Goal: Task Accomplishment & Management: Complete application form

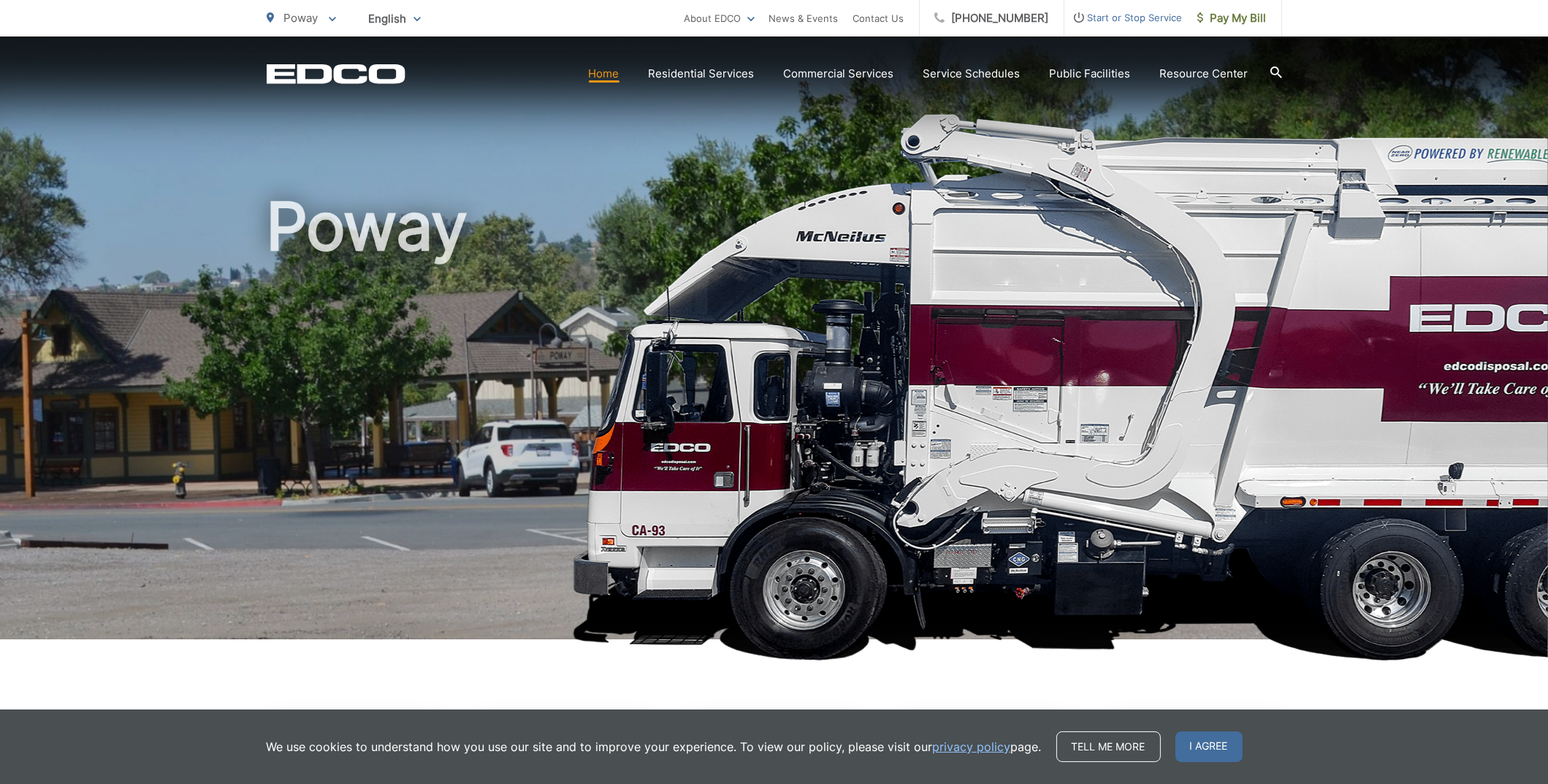
click at [1110, 14] on span "Start or Stop Service" at bounding box center [1124, 17] width 119 height 17
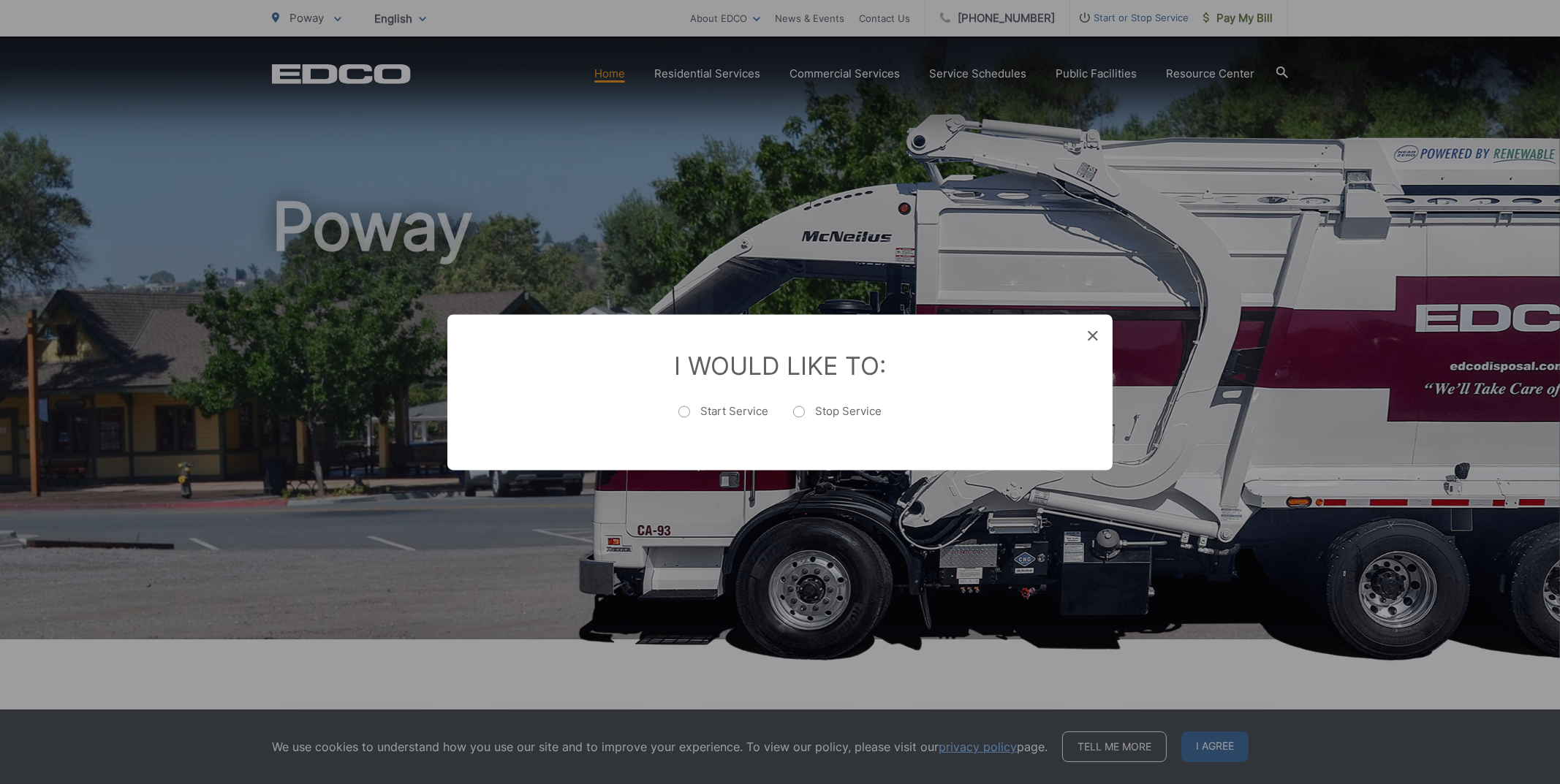
click at [826, 411] on label "Stop Service" at bounding box center [837, 419] width 89 height 29
radio input "true"
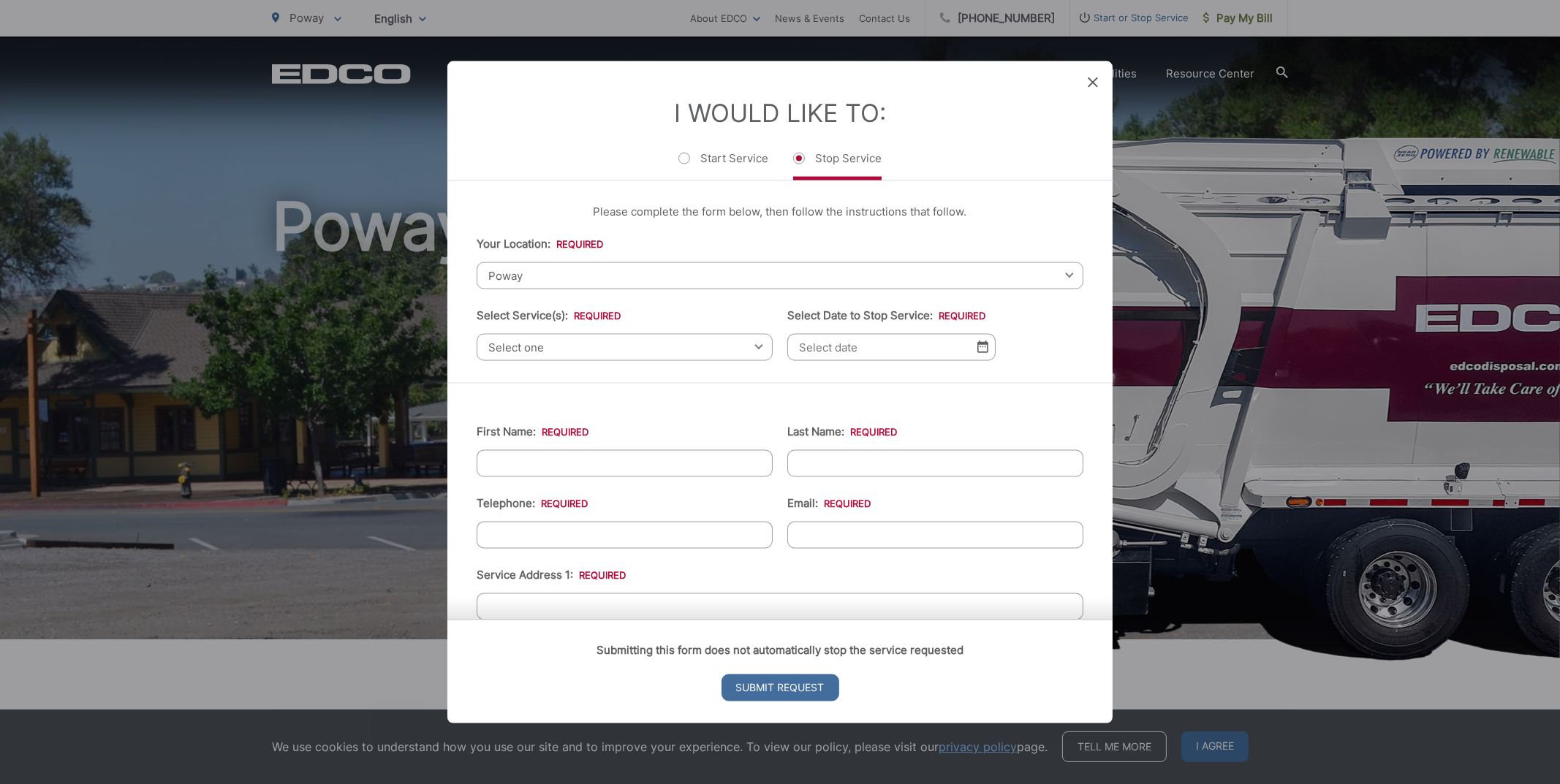
click at [566, 347] on span "Select one" at bounding box center [624, 346] width 296 height 27
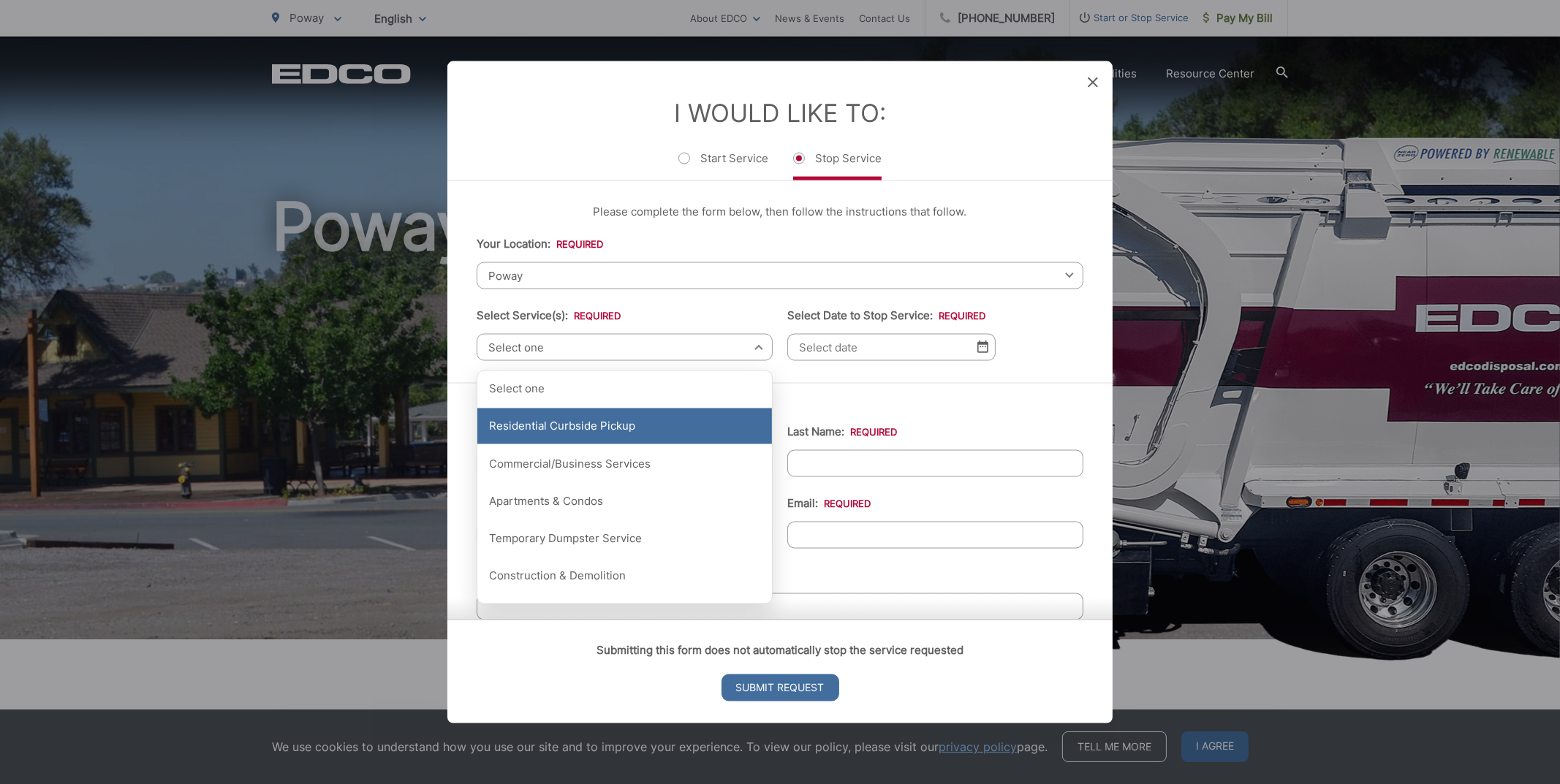
click at [568, 419] on div "Residential Curbside Pickup" at bounding box center [624, 426] width 294 height 37
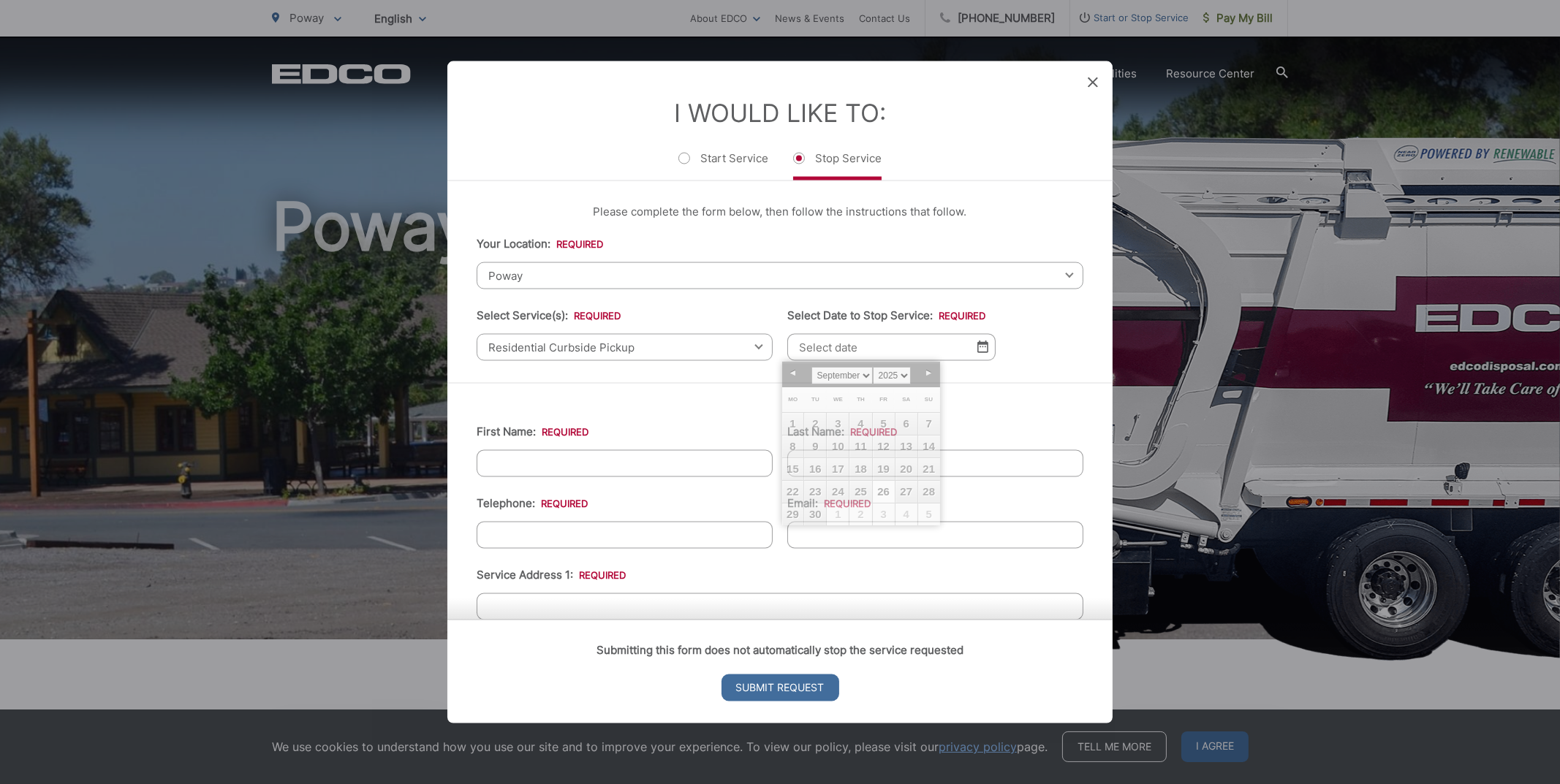
click at [834, 347] on input "Select Date to Stop Service: *" at bounding box center [891, 346] width 208 height 27
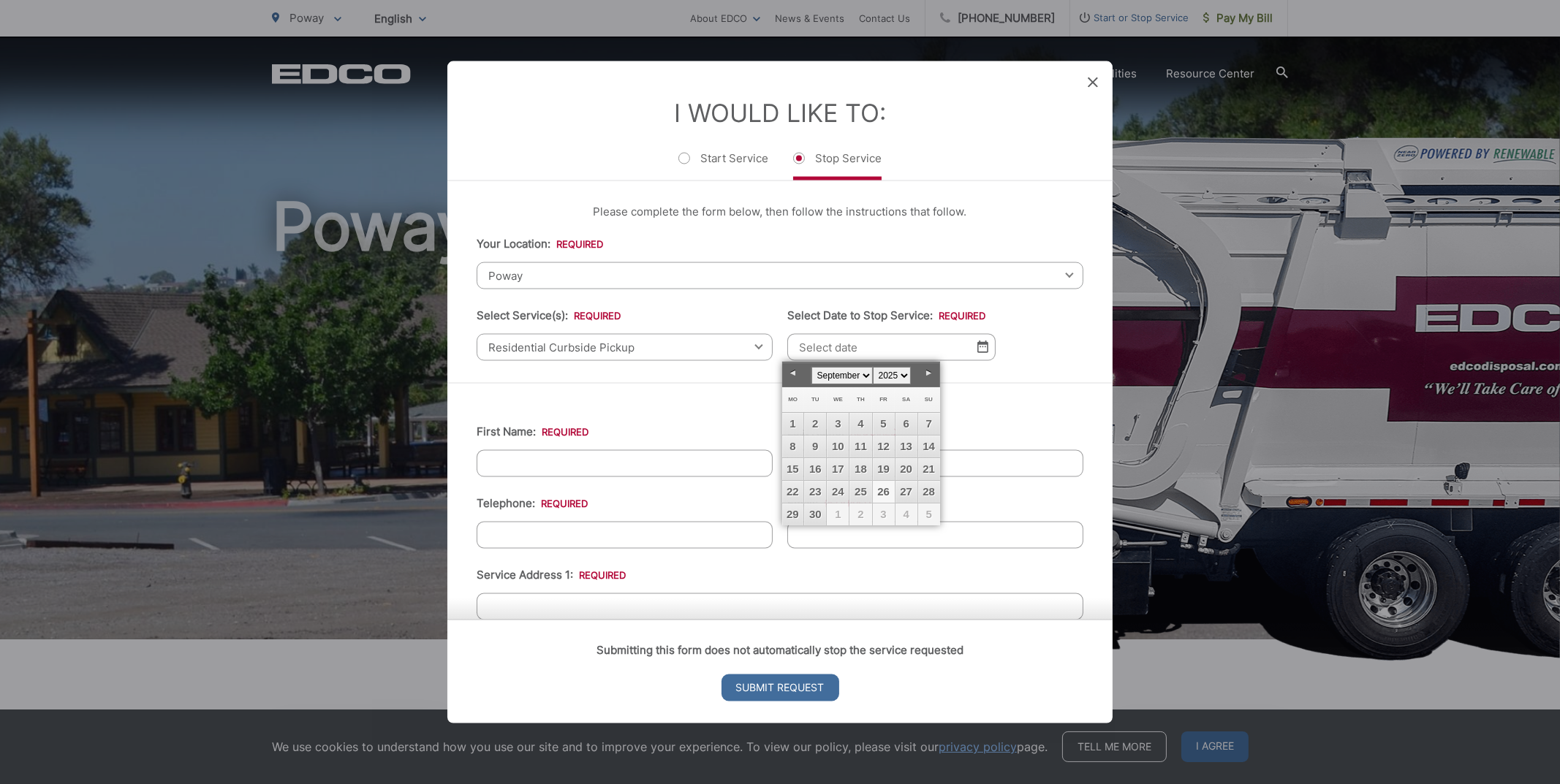
click at [882, 485] on link "26" at bounding box center [883, 491] width 22 height 22
type input "[DATE]"
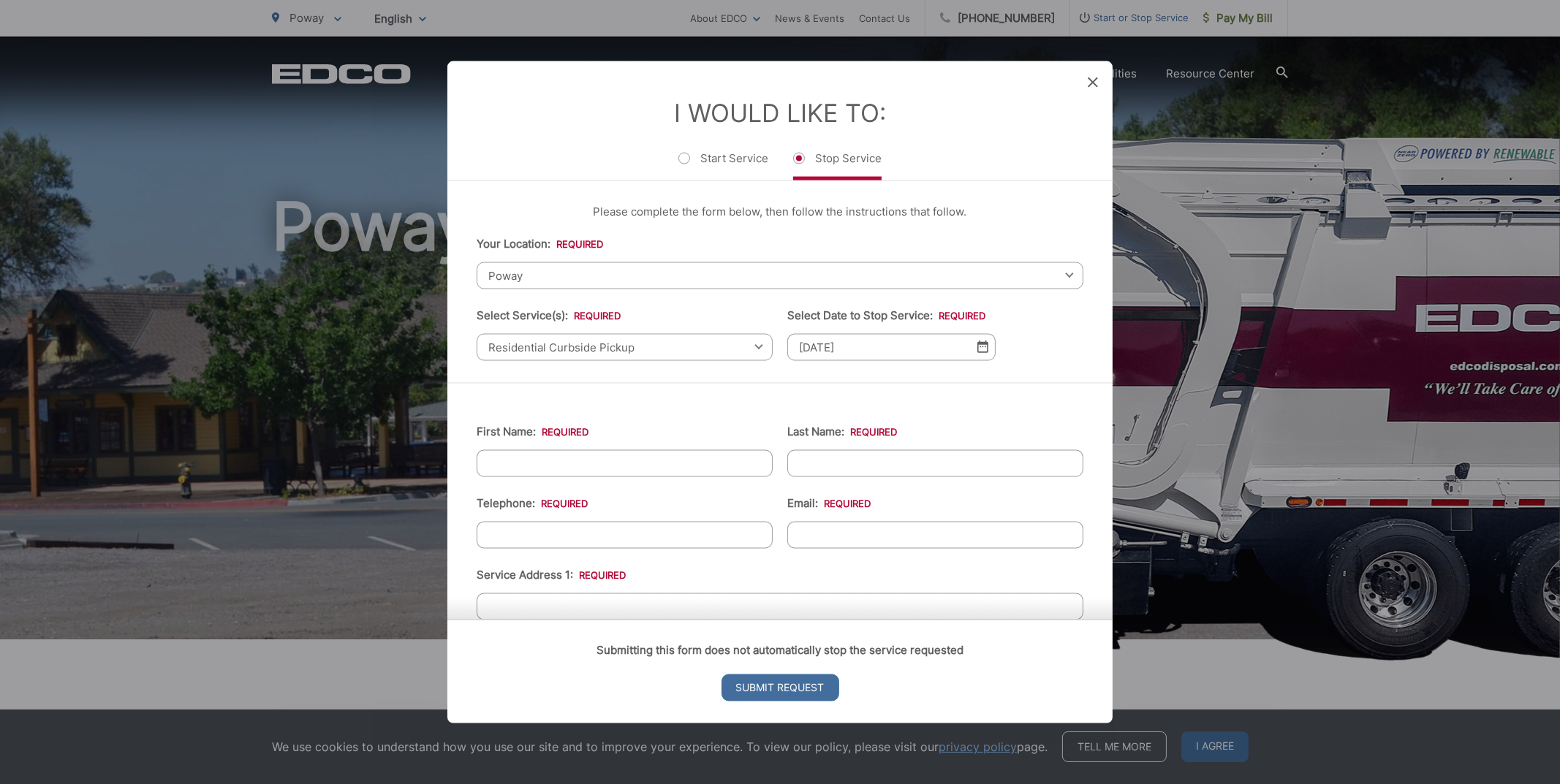
click at [614, 458] on input "First Name: *" at bounding box center [624, 463] width 296 height 27
type input "[PERSON_NAME]"
type input "8587223854"
type input "[EMAIL_ADDRESS][DOMAIN_NAME]"
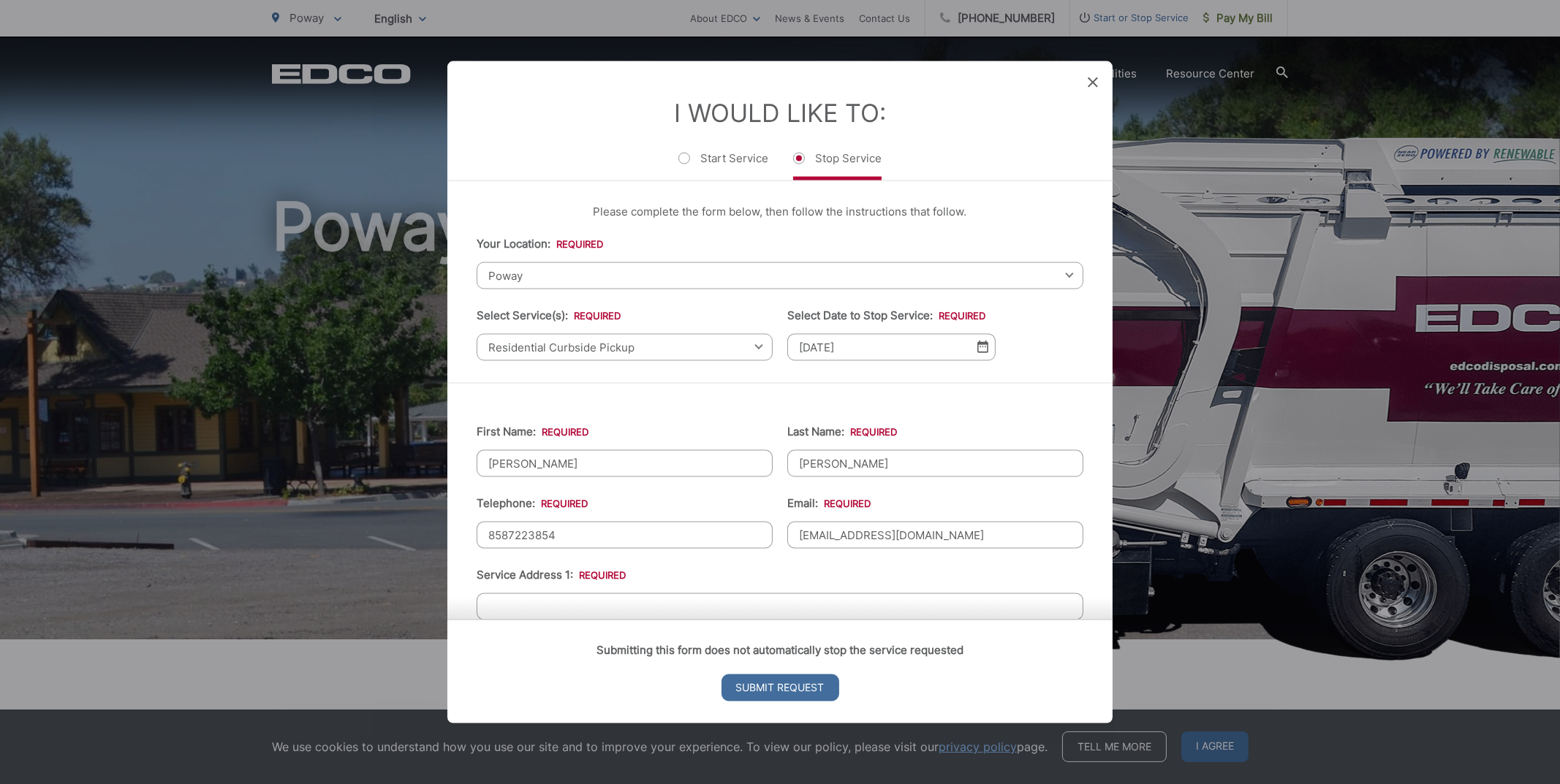
type input "[STREET_ADDRESS]"
type input "[PHONE_NUMBER]"
drag, startPoint x: 523, startPoint y: 463, endPoint x: 442, endPoint y: 456, distance: 81.3
click at [442, 456] on div "Entry Status None In Progress Completed None None In Progress Completed I Would…" at bounding box center [780, 392] width 1560 height 784
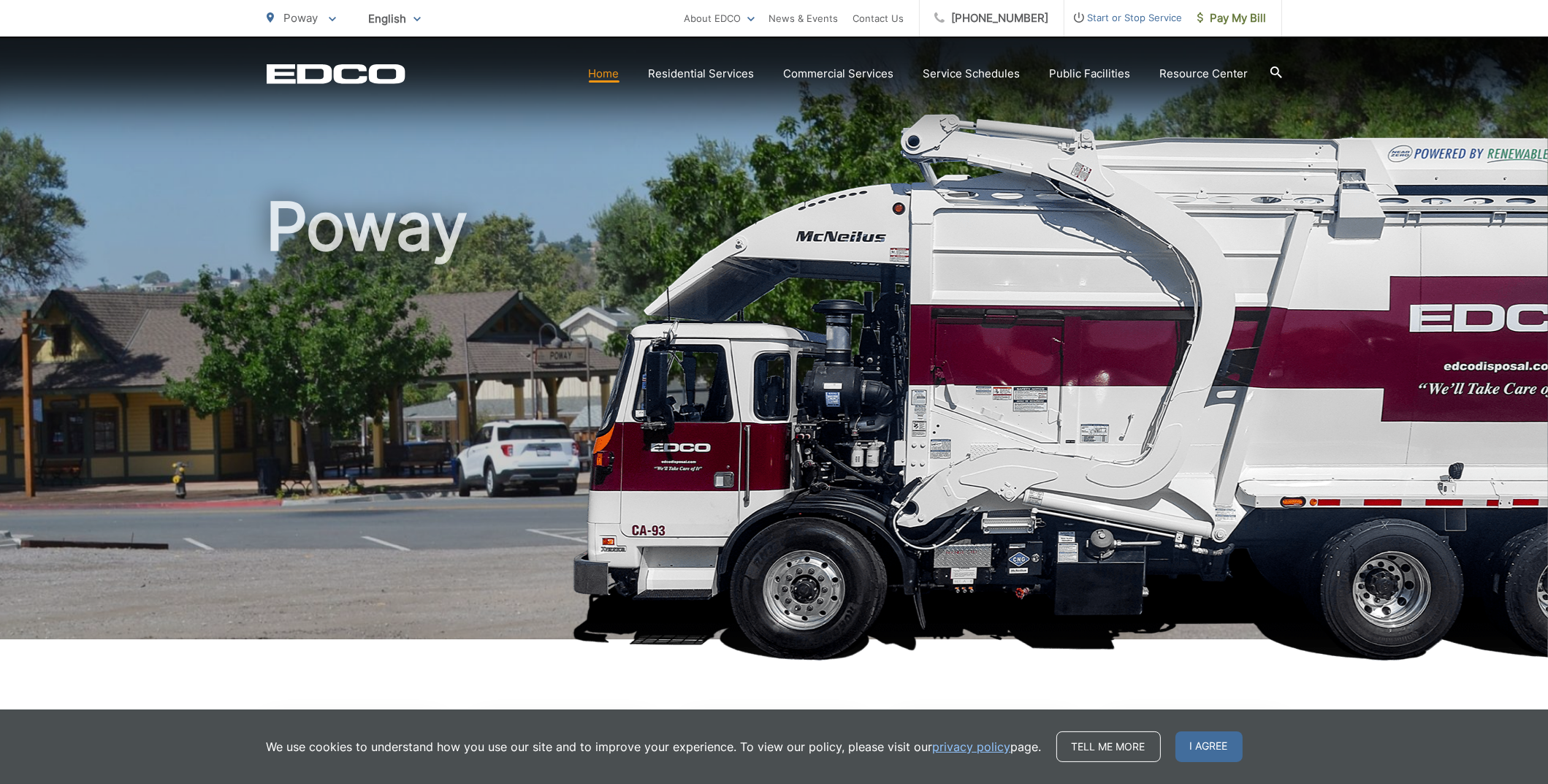
click at [1128, 11] on span "Start or Stop Service" at bounding box center [1124, 17] width 119 height 17
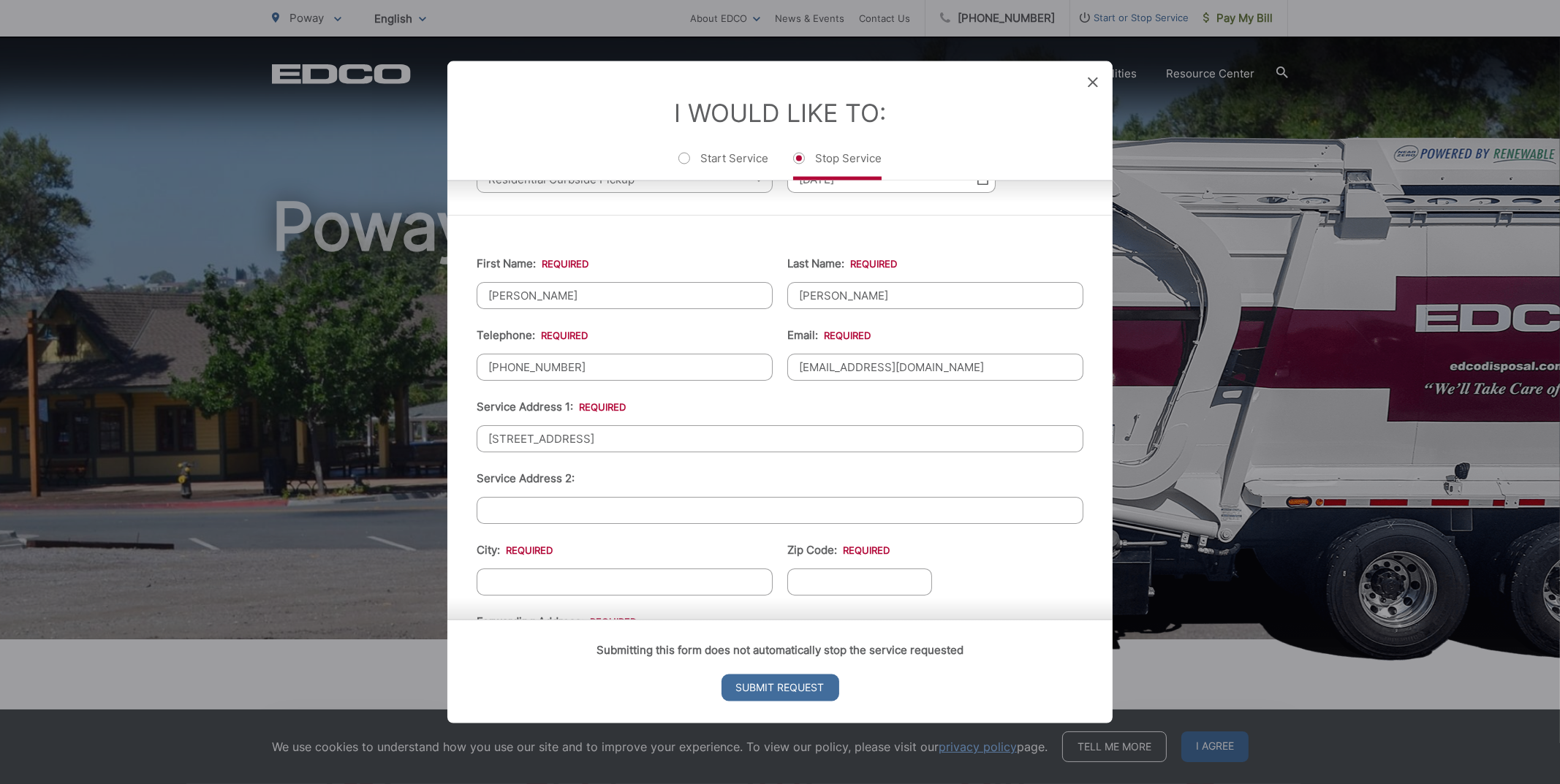
scroll to position [146, 0]
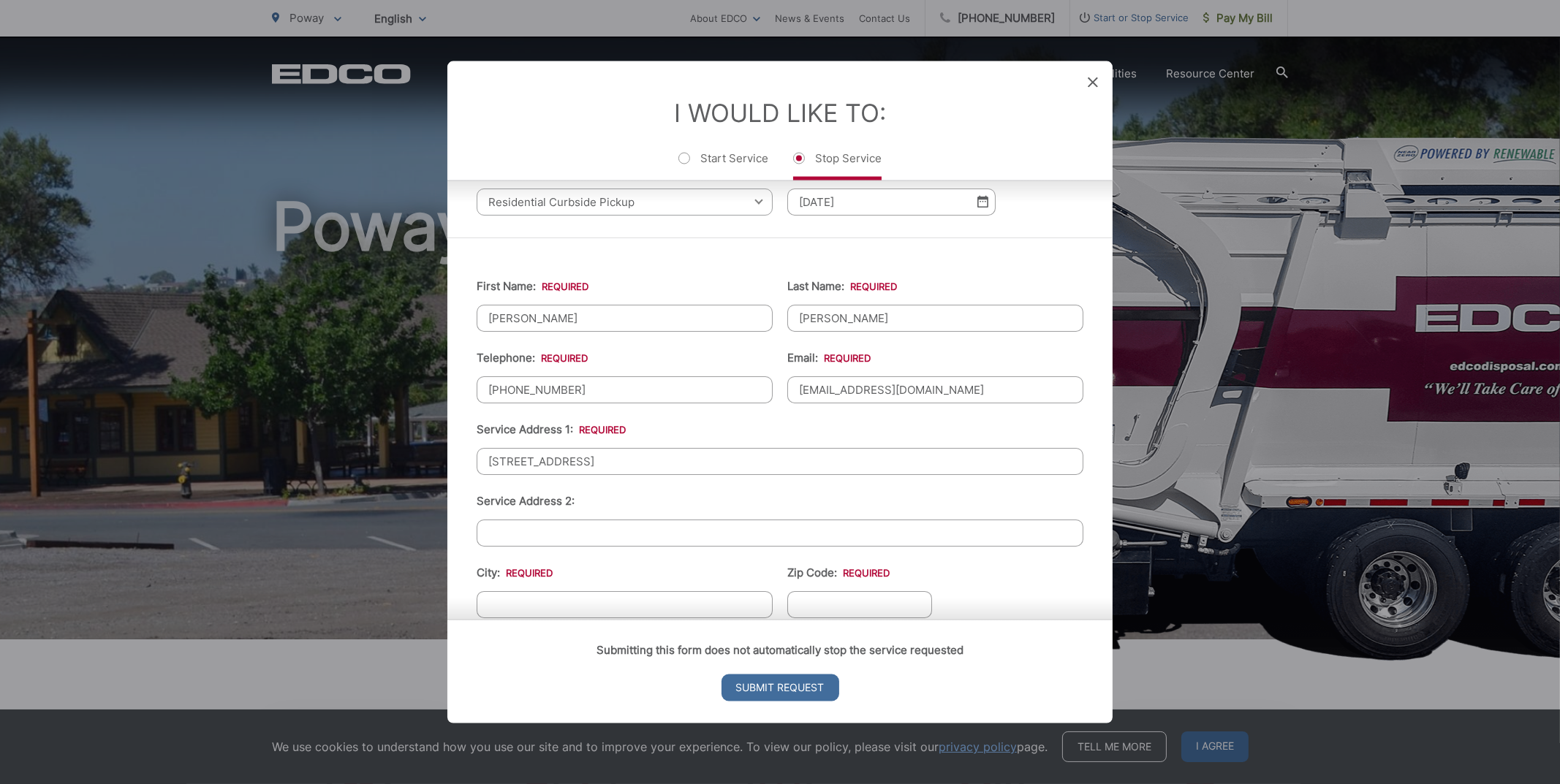
click at [593, 315] on input "[PERSON_NAME]" at bounding box center [624, 317] width 296 height 27
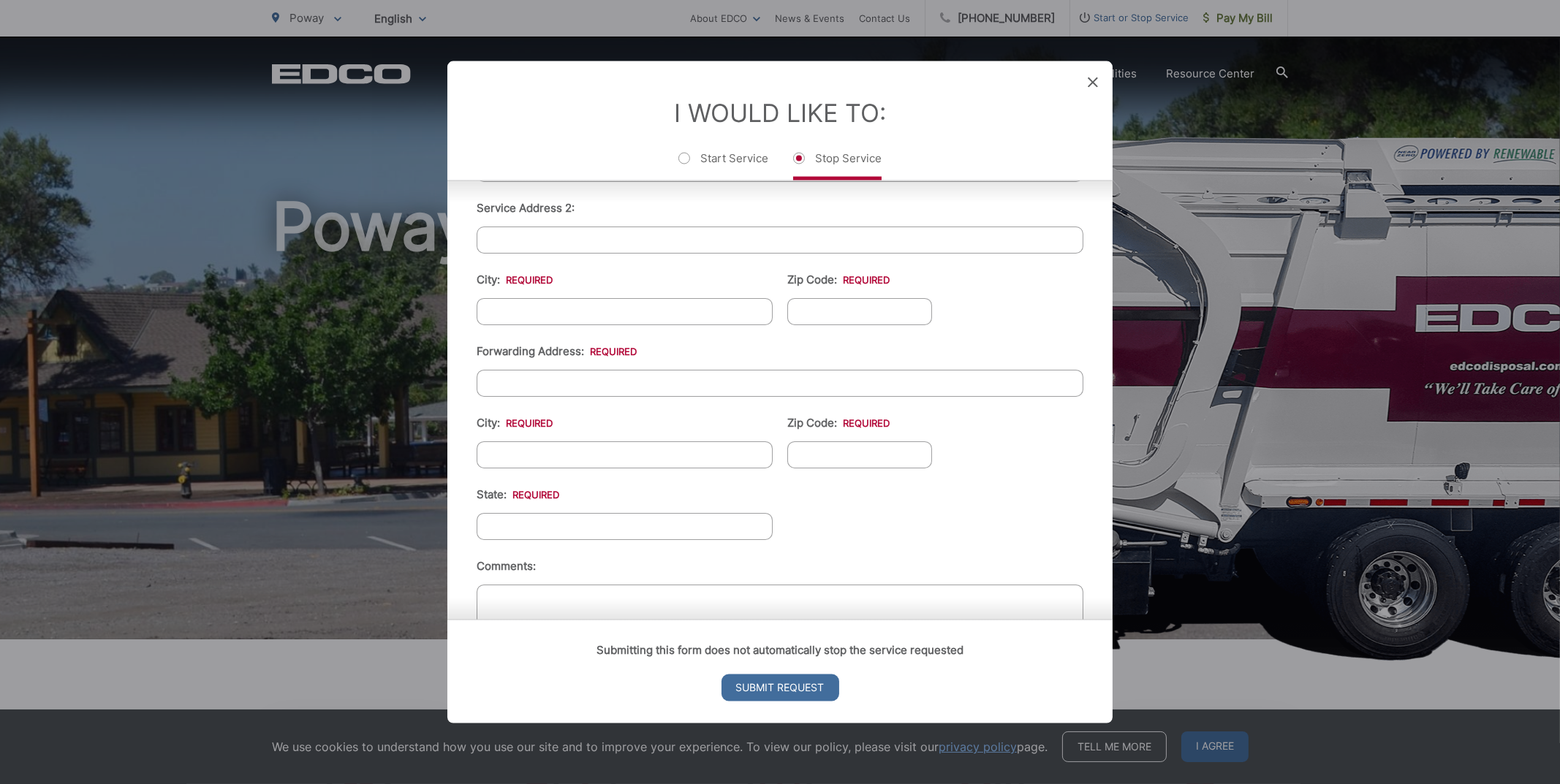
scroll to position [504, 0]
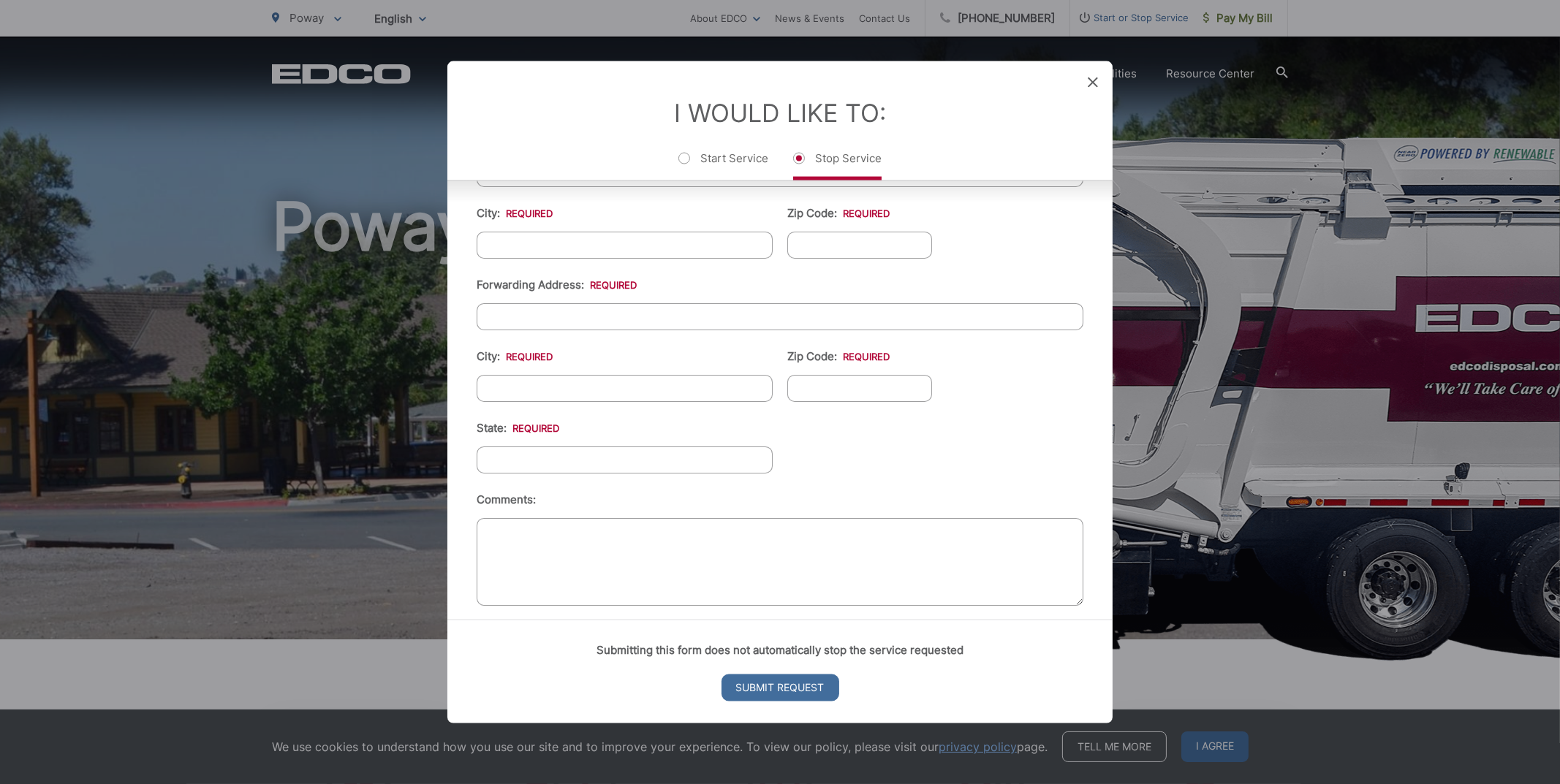
click at [593, 315] on input "Forwarding Address: *" at bounding box center [780, 316] width 607 height 27
type input "783 Azalea Dr"
type input "[GEOGRAPHIC_DATA]"
type input "20850"
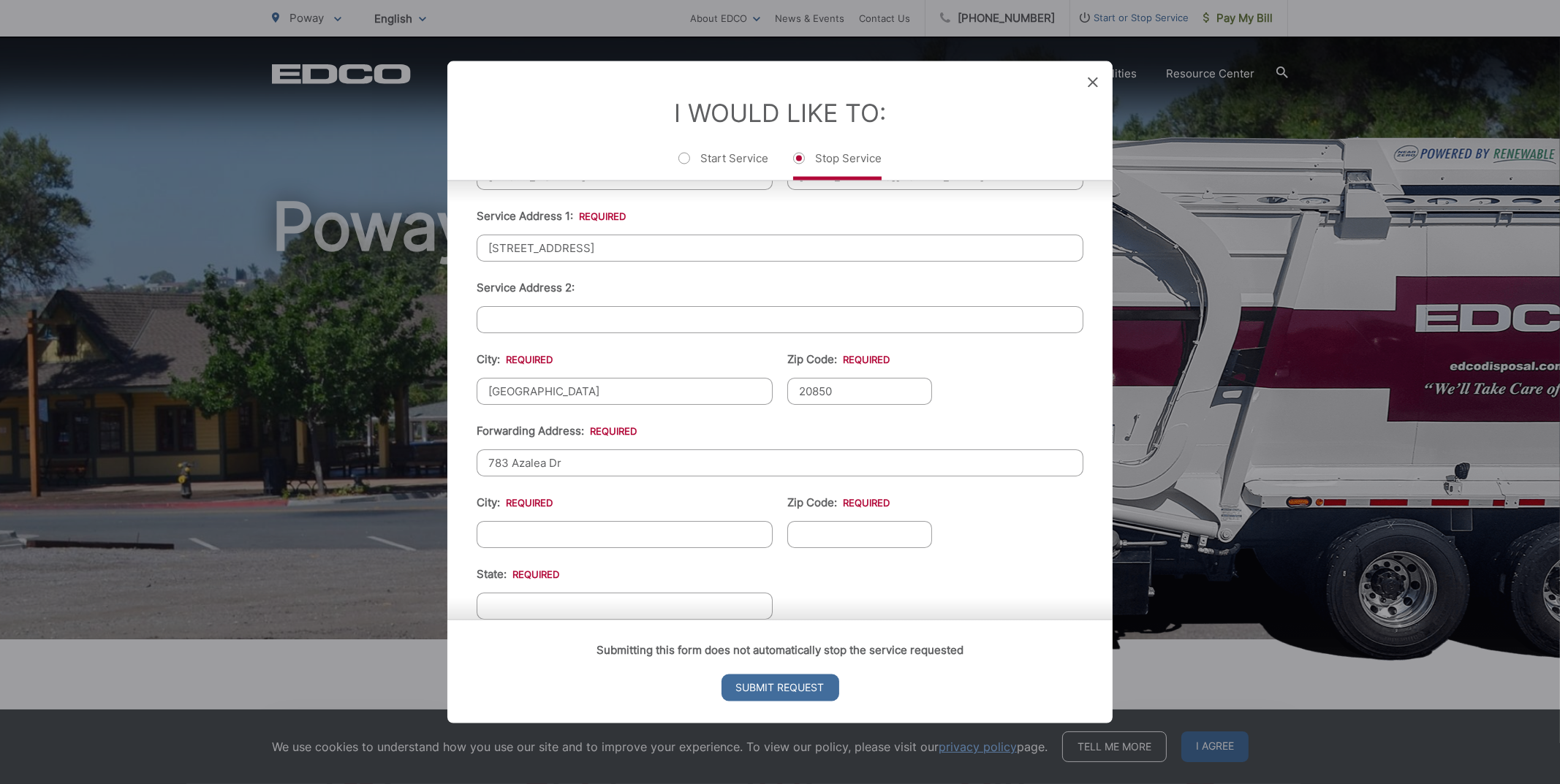
scroll to position [0, 0]
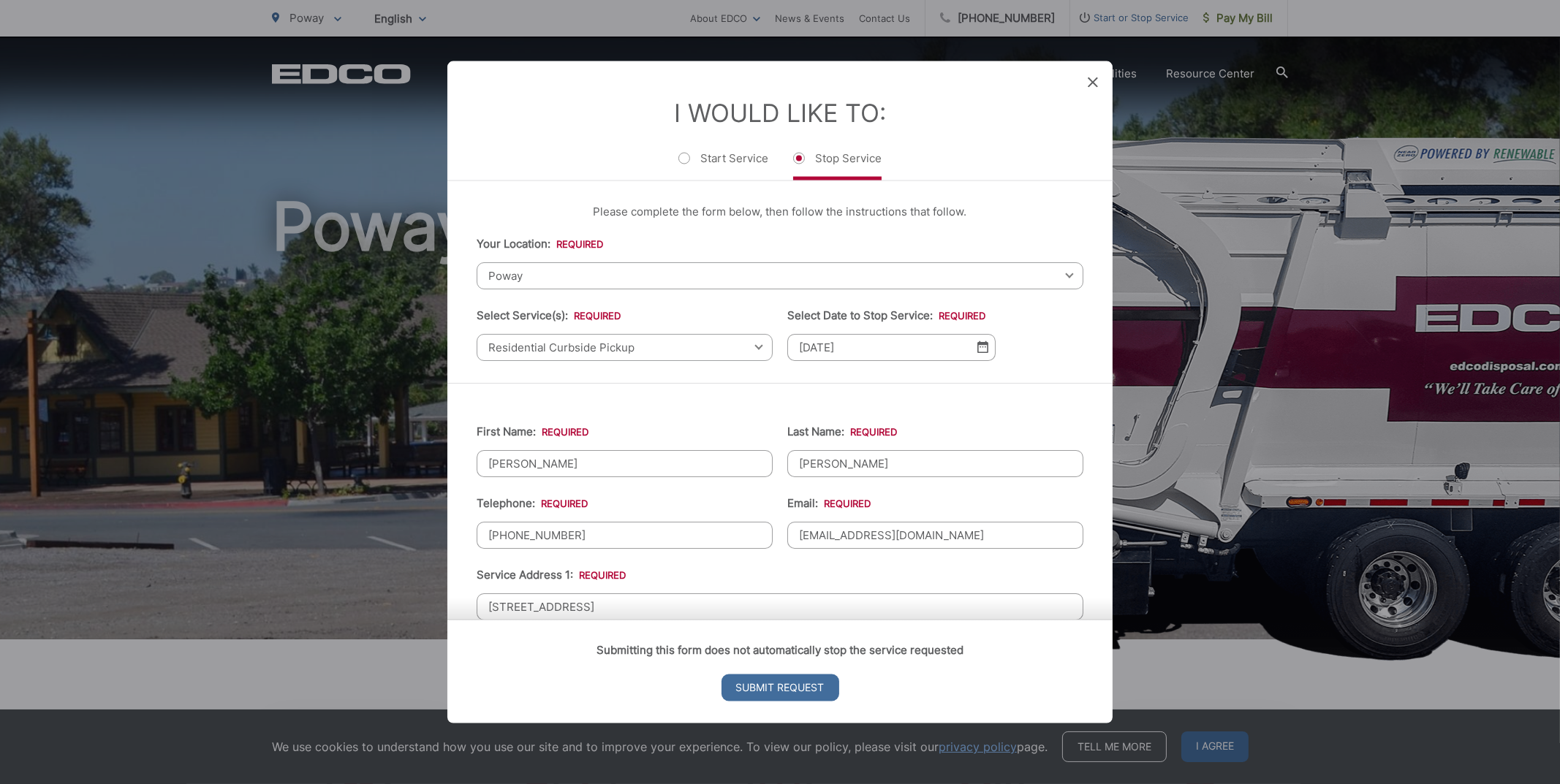
click at [595, 348] on span "Residential Curbside Pickup" at bounding box center [624, 346] width 296 height 27
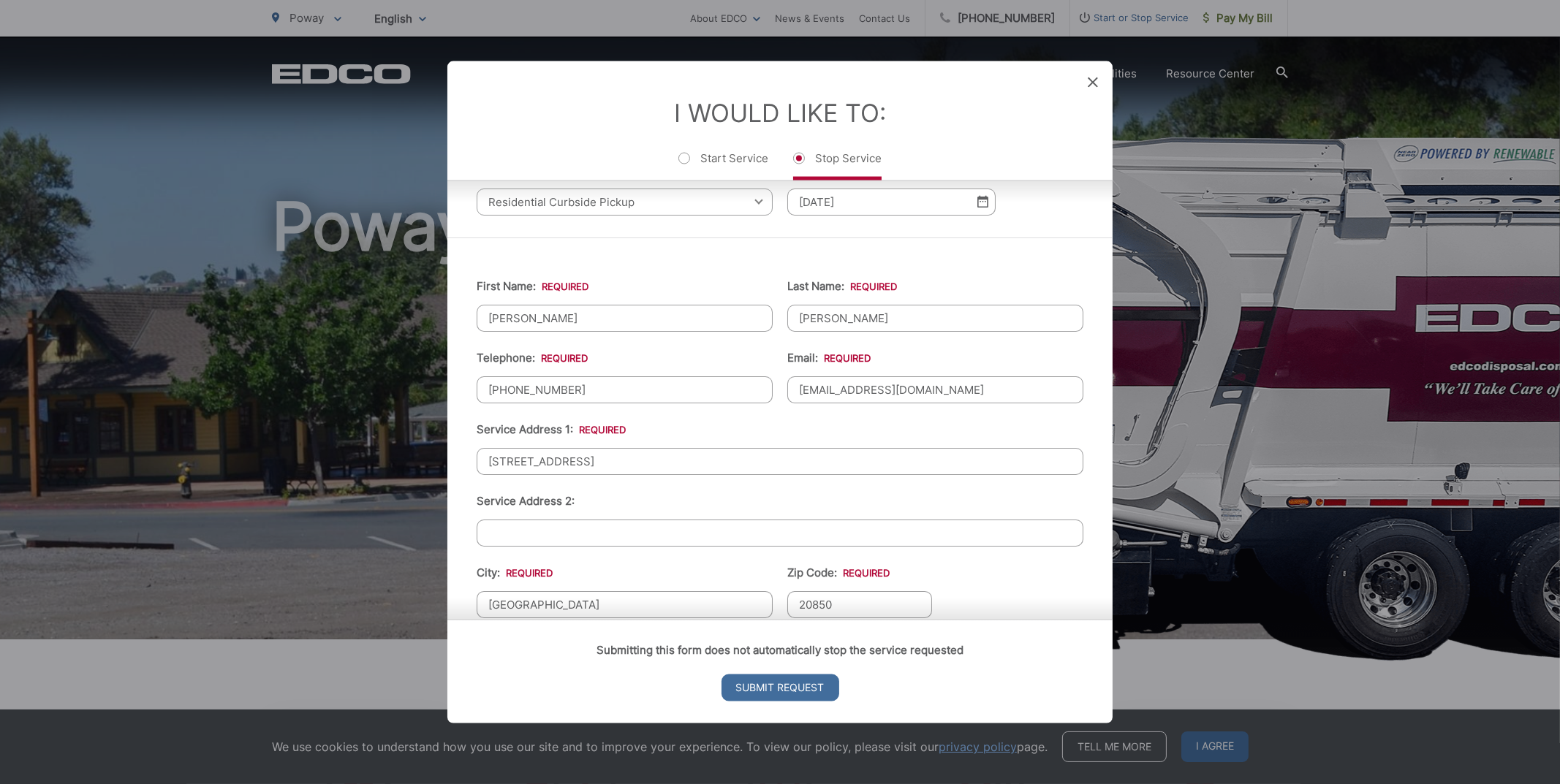
click at [862, 386] on input "[EMAIL_ADDRESS][DOMAIN_NAME]" at bounding box center [935, 389] width 296 height 27
click at [851, 386] on input "[EMAIL_ADDRESS][DOMAIN_NAME]" at bounding box center [935, 389] width 296 height 27
click at [855, 384] on input "[EMAIL_ADDRESS][DOMAIN_NAME]" at bounding box center [935, 389] width 296 height 27
click at [862, 384] on input "[EMAIL_ADDRESS][DOMAIN_NAME]" at bounding box center [935, 389] width 296 height 27
drag, startPoint x: 858, startPoint y: 382, endPoint x: 794, endPoint y: 384, distance: 64.0
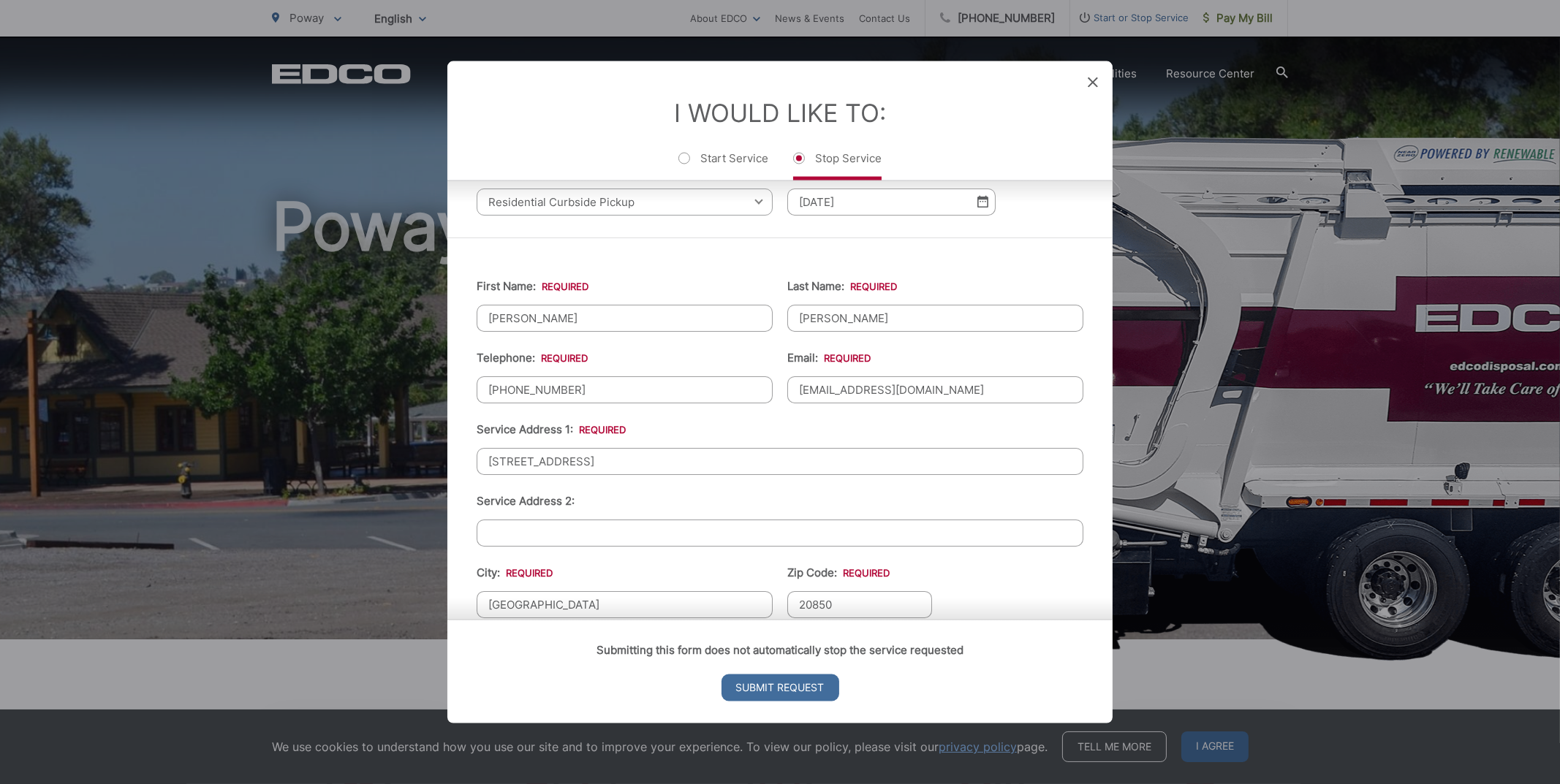
click at [794, 384] on input "[EMAIL_ADDRESS][DOMAIN_NAME]" at bounding box center [935, 389] width 296 height 27
type input "[EMAIL_ADDRESS][DOMAIN_NAME]"
click at [602, 378] on input "[PHONE_NUMBER]" at bounding box center [624, 389] width 296 height 27
type input "[PHONE_NUMBER]"
click at [599, 463] on input "[STREET_ADDRESS]" at bounding box center [780, 461] width 607 height 27
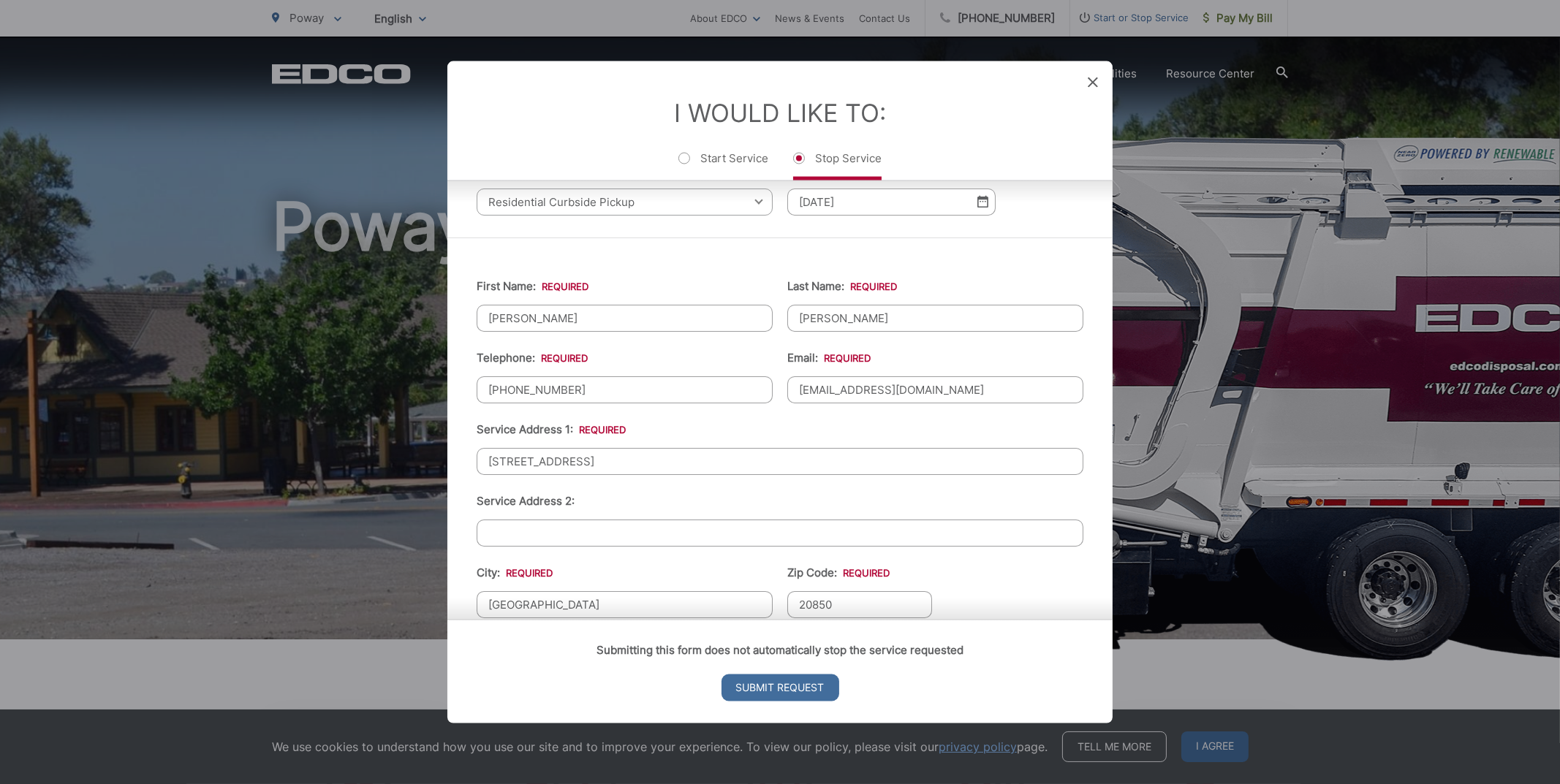
click at [506, 530] on input "Service Address 2:" at bounding box center [780, 532] width 607 height 27
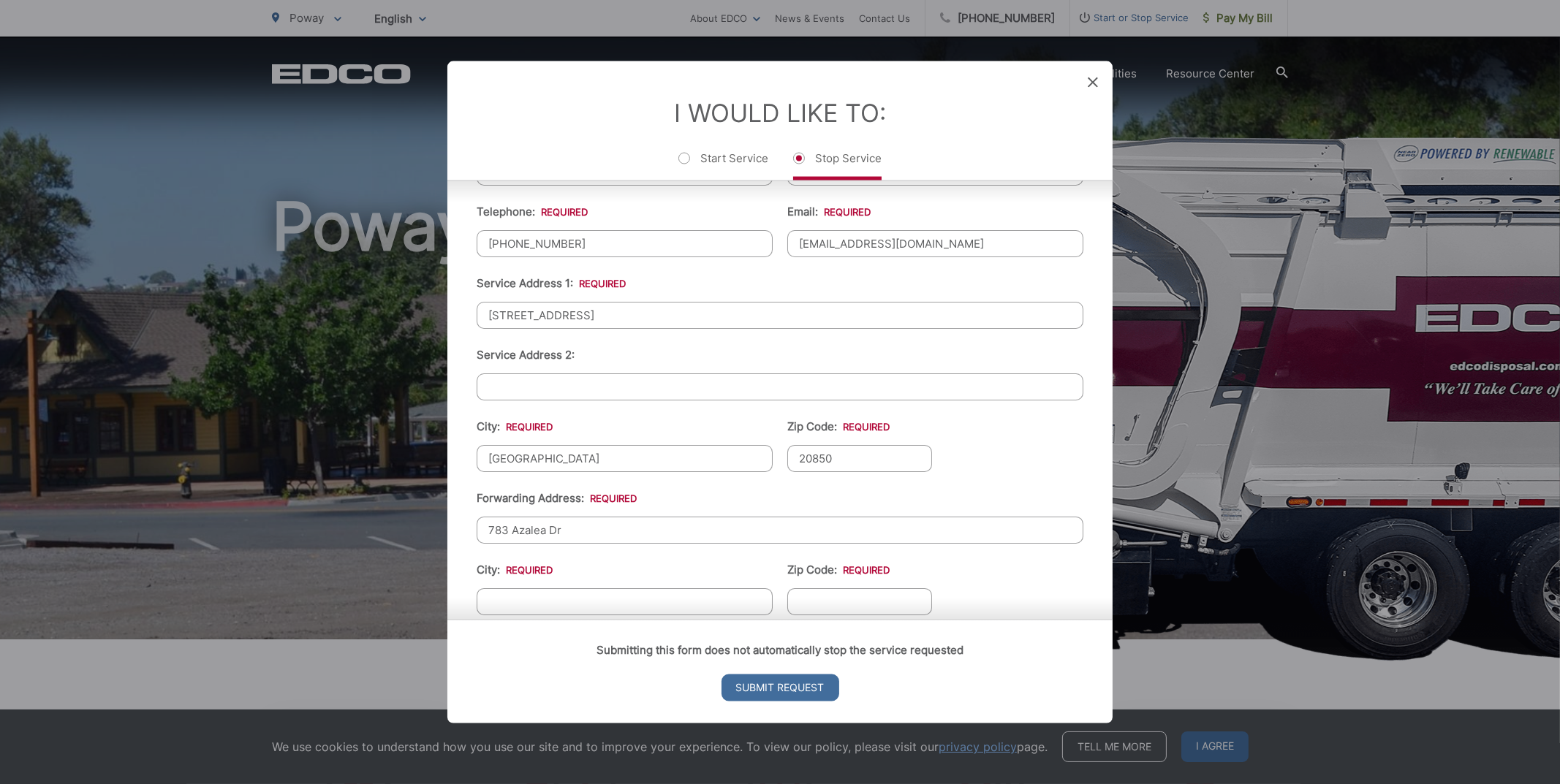
click at [544, 449] on input "[GEOGRAPHIC_DATA]" at bounding box center [624, 458] width 296 height 27
type input "Poway"
type input "92064"
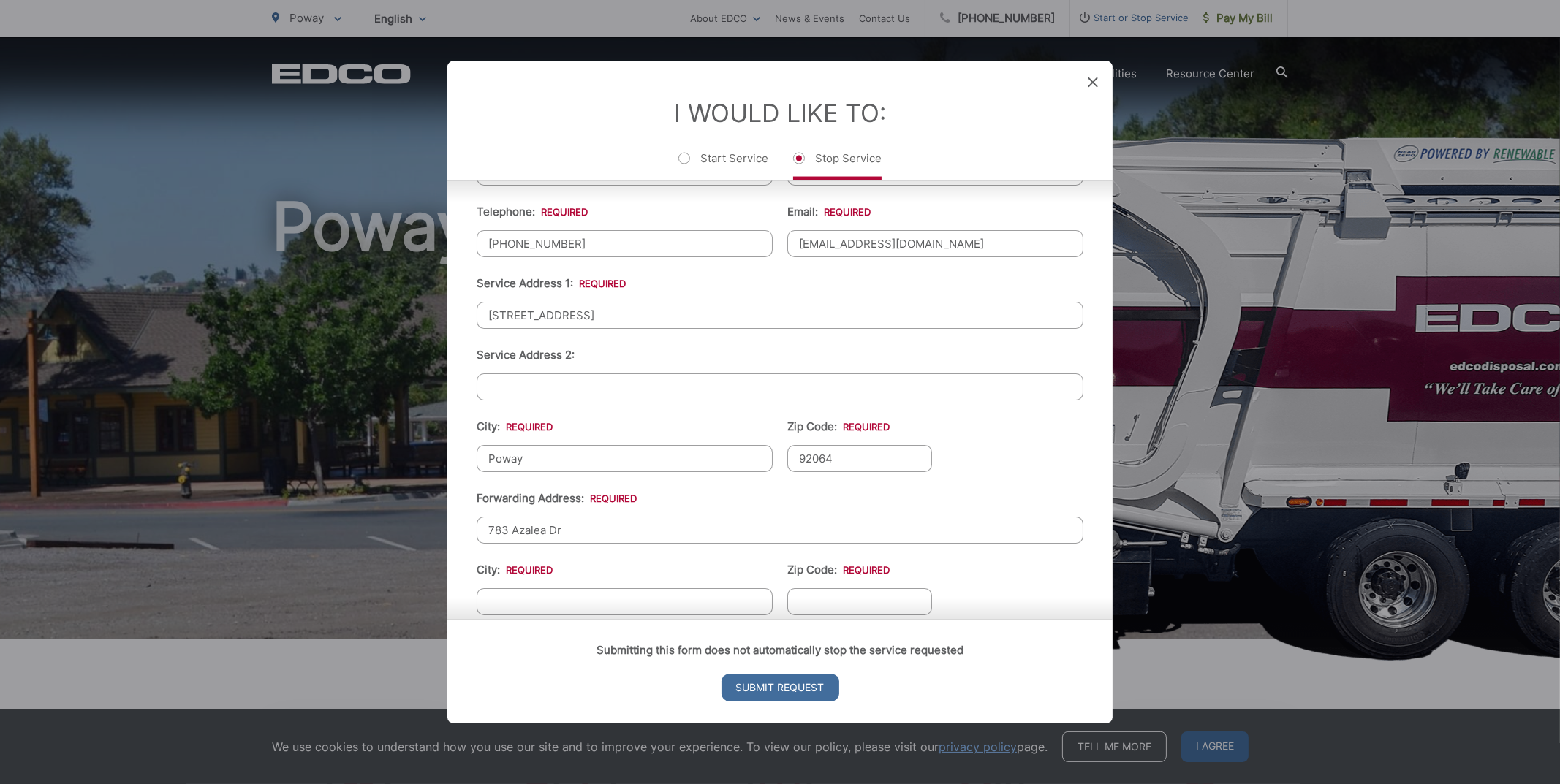
click at [629, 490] on span "*" at bounding box center [610, 497] width 53 height 14
click at [629, 516] on input "783 Azalea Dr" at bounding box center [780, 529] width 607 height 27
click at [562, 619] on div "Submitting this form does not automatically stop the service requested Submit R…" at bounding box center [780, 671] width 665 height 104
click at [563, 587] on input "City: *" at bounding box center [624, 601] width 296 height 27
type input "[GEOGRAPHIC_DATA]"
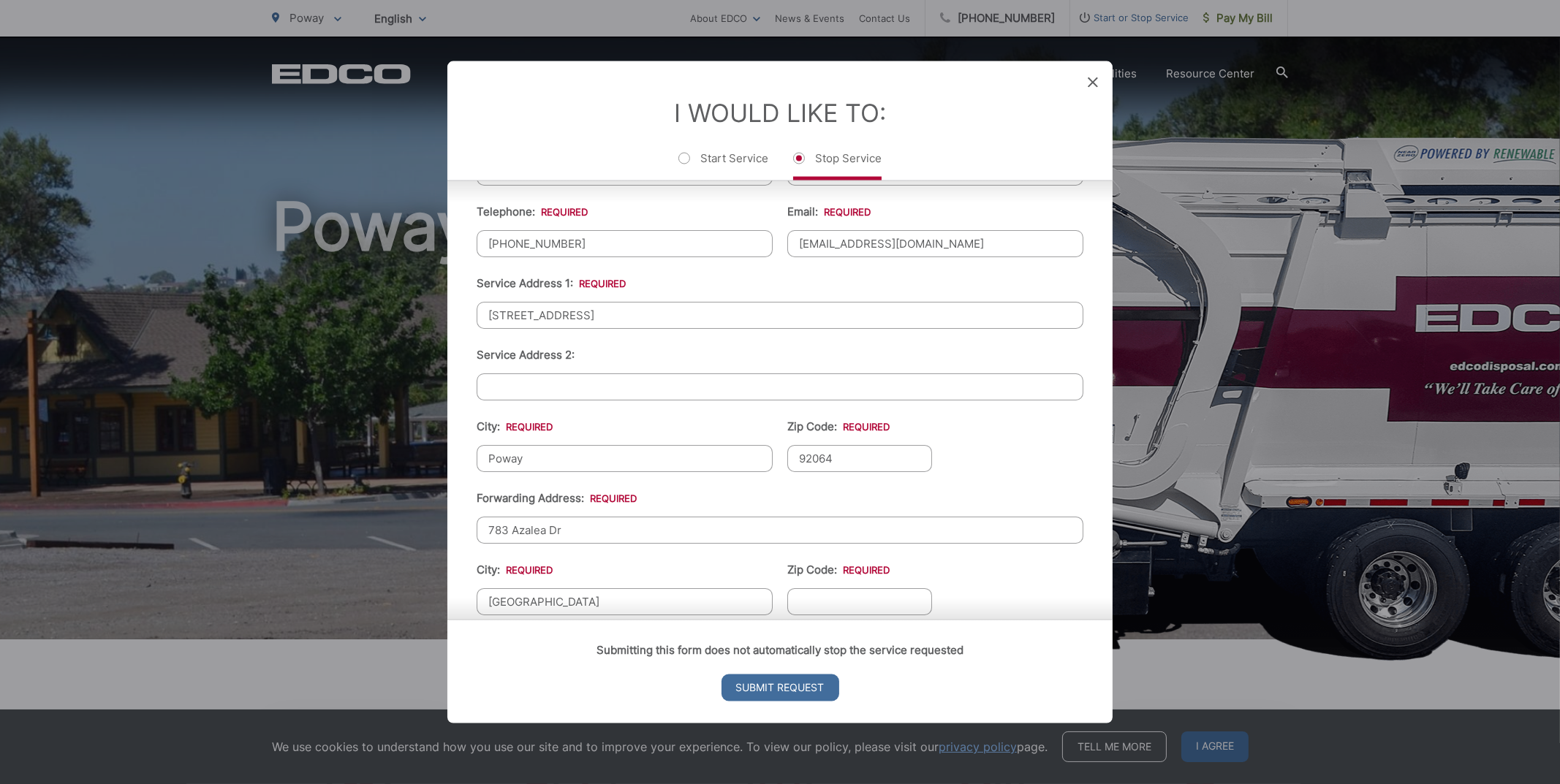
type input "20850"
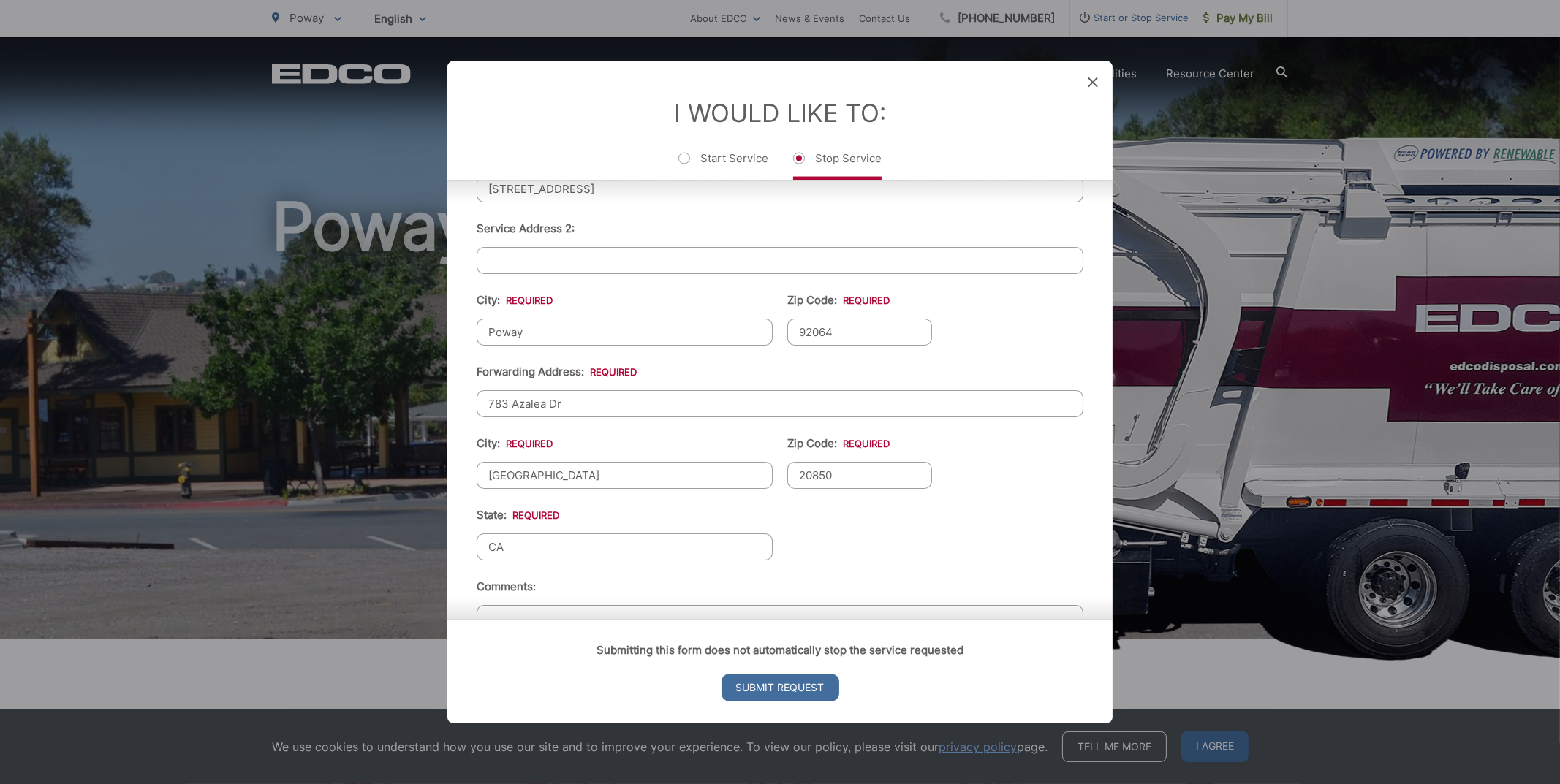
scroll to position [439, 0]
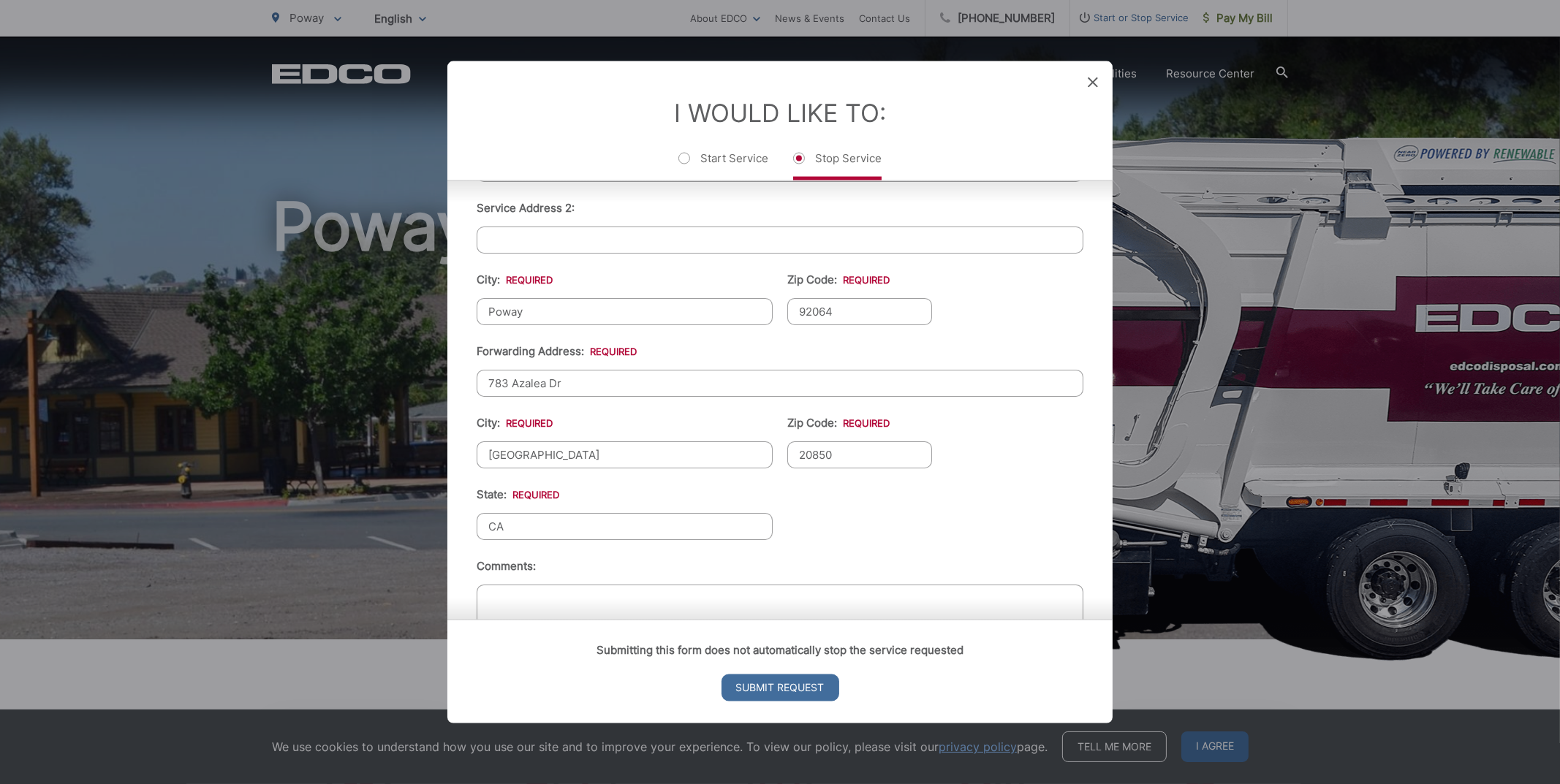
click at [623, 512] on input "CA" at bounding box center [624, 526] width 296 height 27
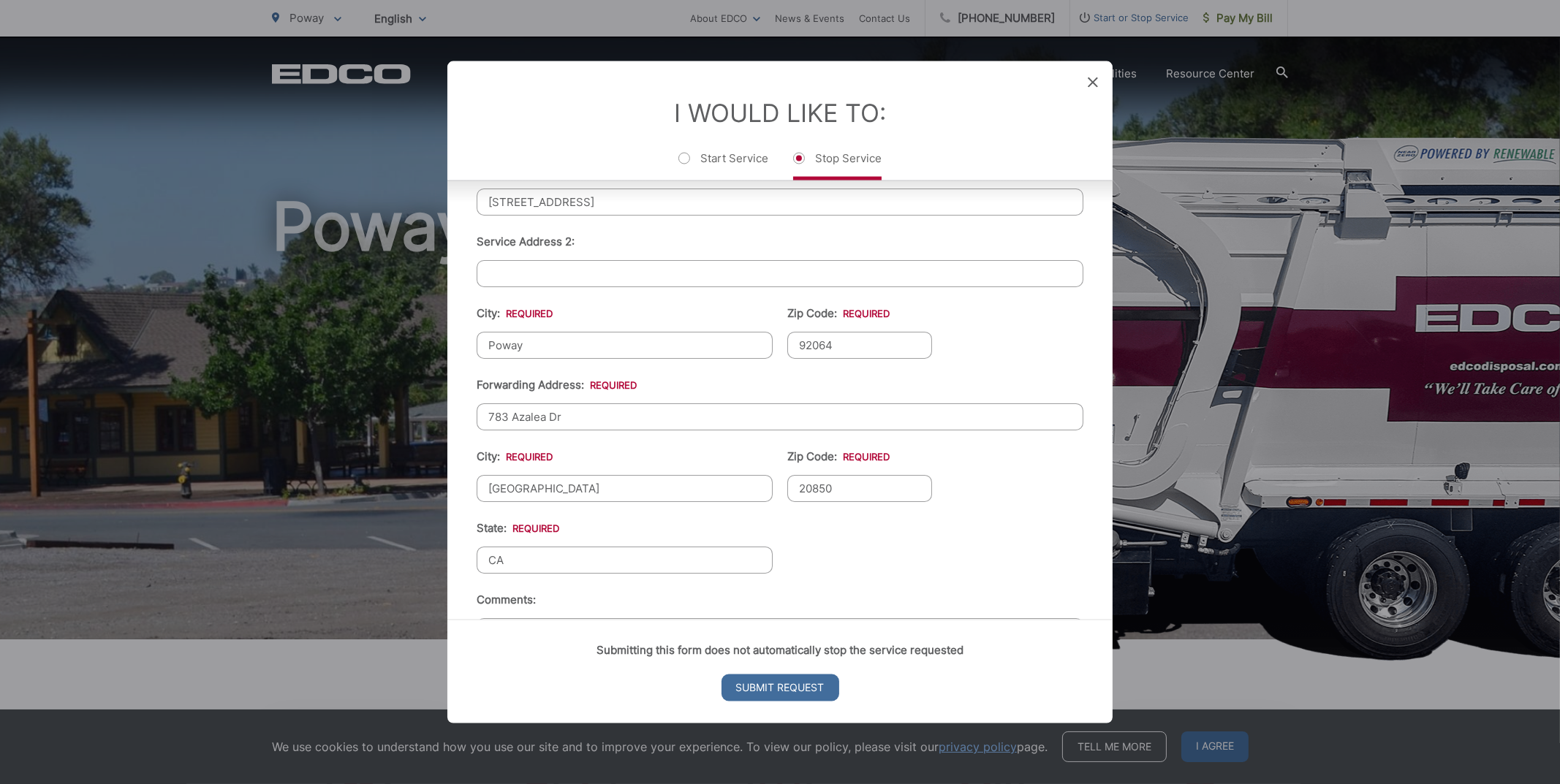
scroll to position [504, 0]
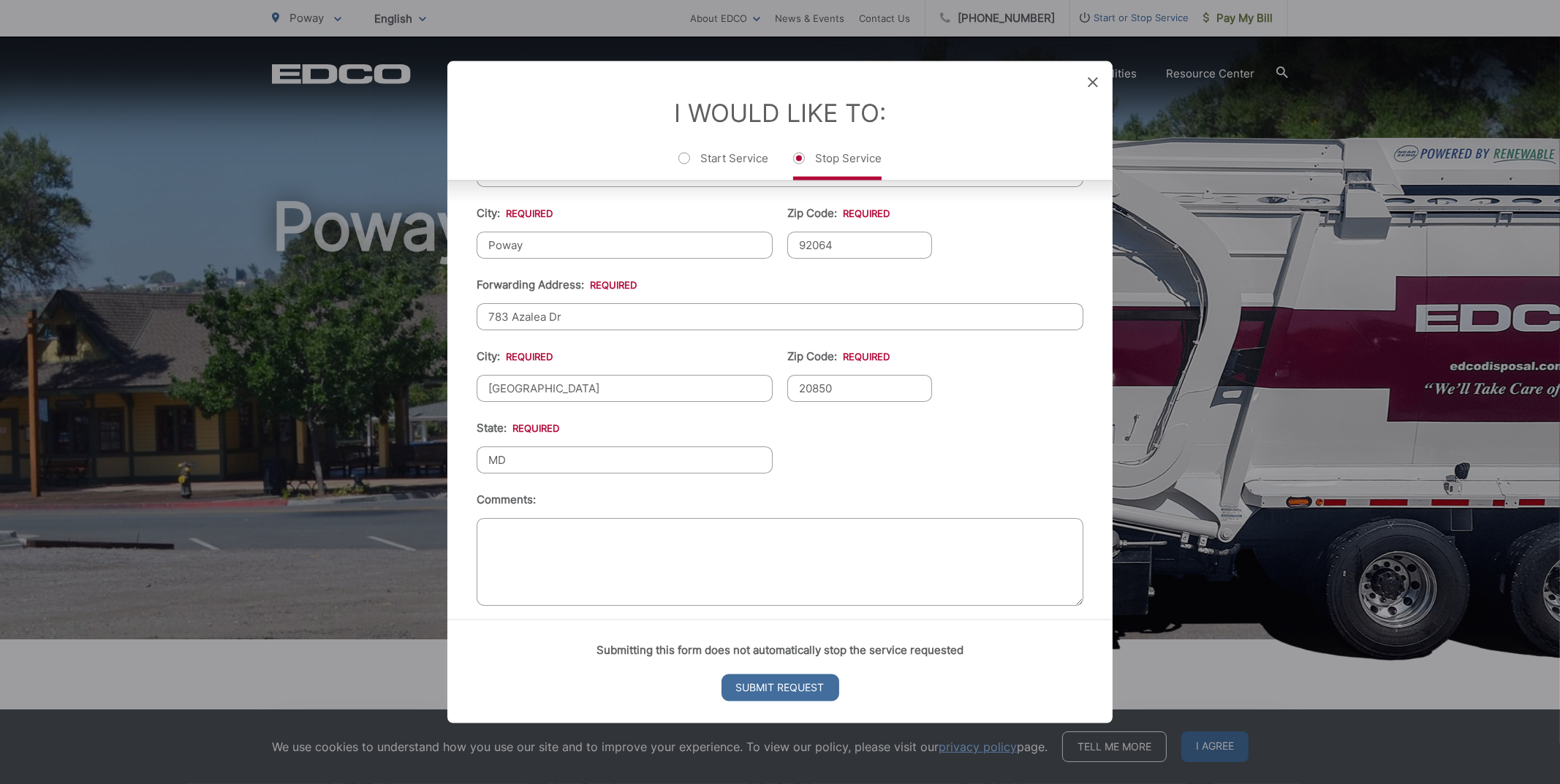
type input "MD"
click at [666, 426] on li "State: * [US_STATE]" at bounding box center [624, 446] width 296 height 54
click at [621, 532] on textarea "Comments:" at bounding box center [780, 560] width 607 height 88
click at [528, 518] on textarea "Hi! We sold our house on [DATE]" at bounding box center [780, 560] width 607 height 88
drag, startPoint x: 548, startPoint y: 516, endPoint x: 523, endPoint y: 516, distance: 25.0
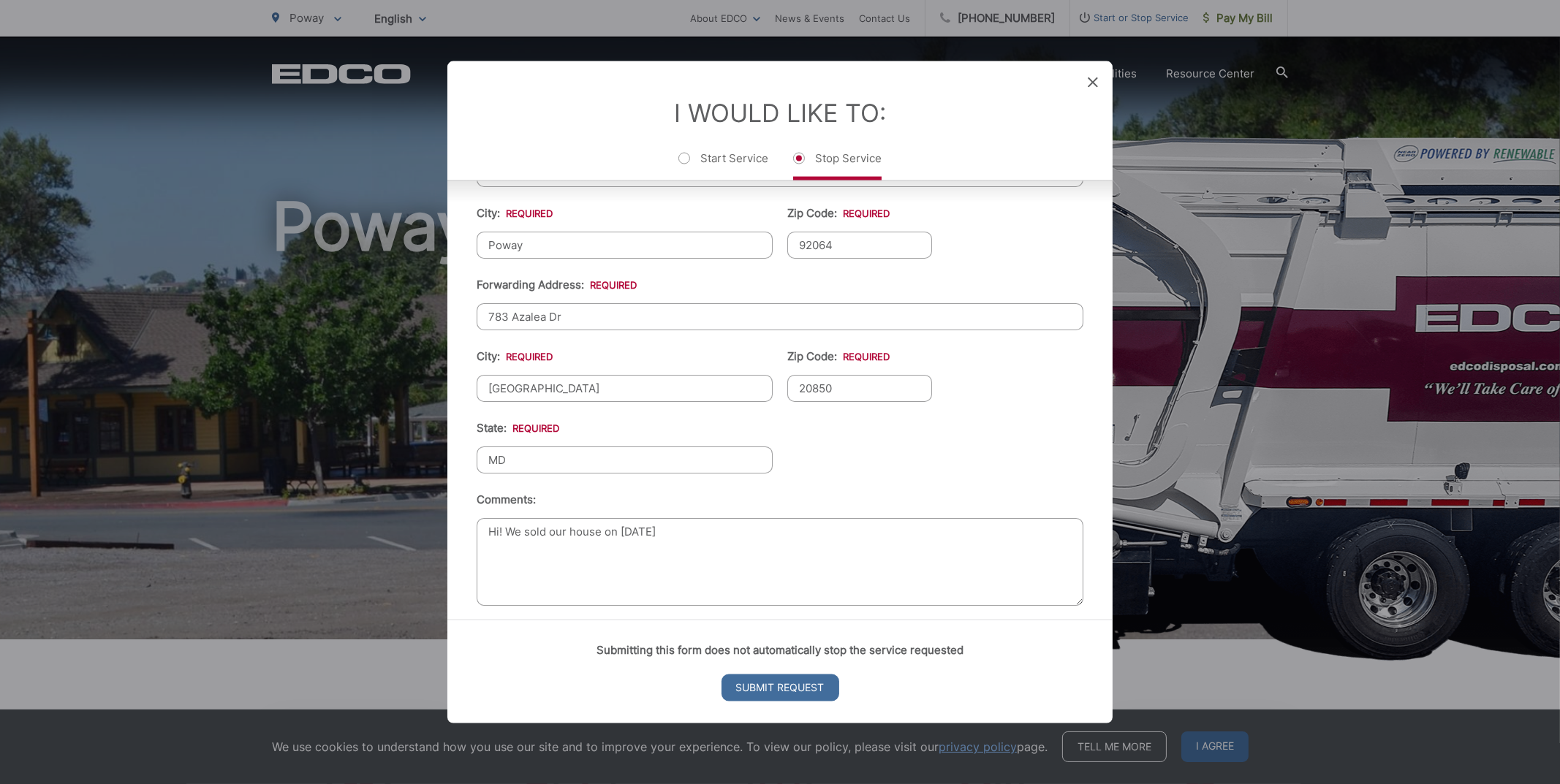
click at [523, 517] on textarea "Hi! We sold our house on [DATE]" at bounding box center [780, 560] width 607 height 88
click at [811, 518] on textarea "Hi! We finalized the sale of our house on [DATE]" at bounding box center [780, 560] width 607 height 88
click at [740, 520] on textarea "Hi! We finalized the sale of our house on [DATE]. Address is [STREET_ADDRESS]. …" at bounding box center [780, 560] width 607 height 88
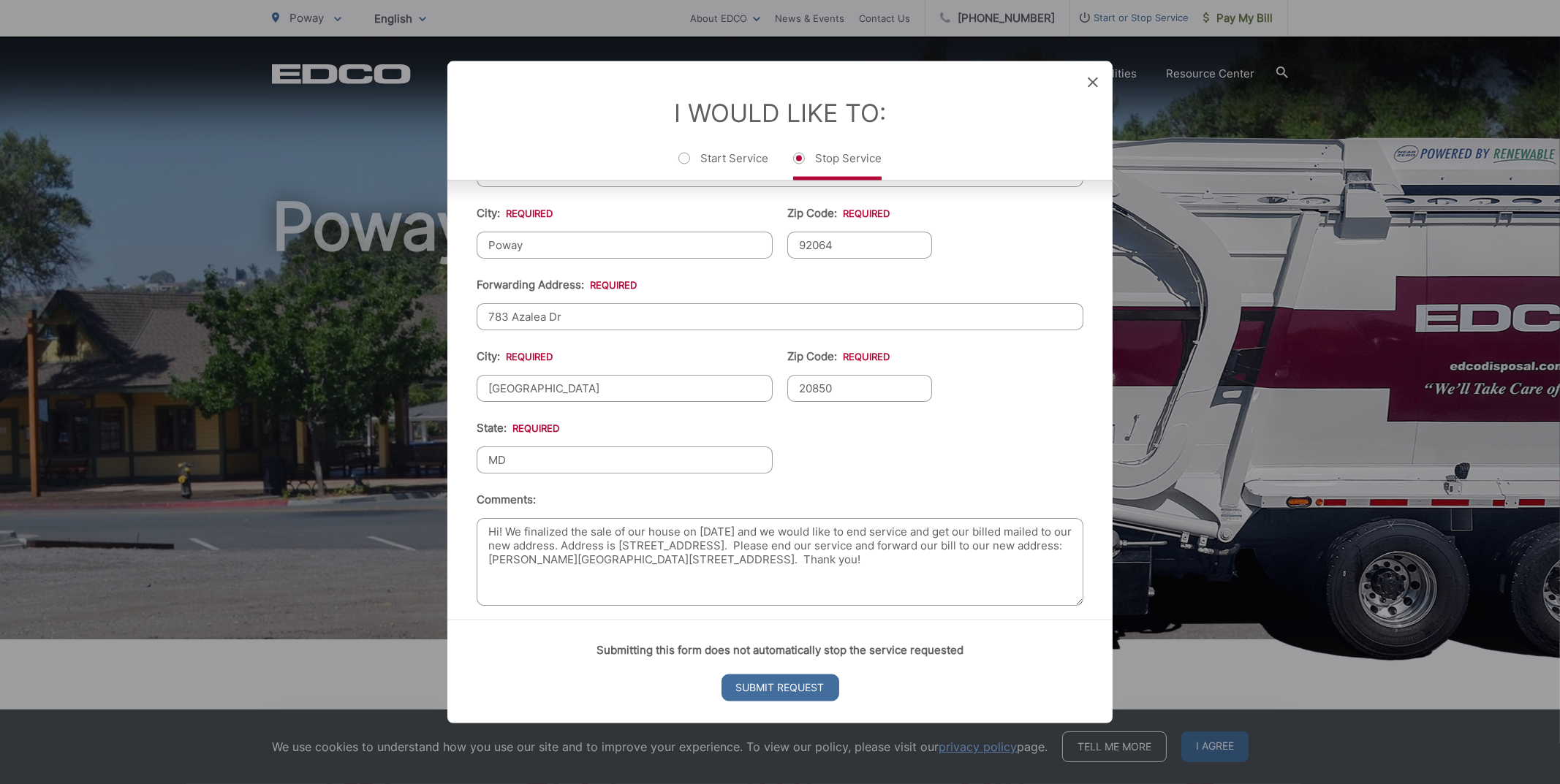
click at [591, 532] on textarea "Hi! We finalized the sale of our house on [DATE] and we would like to end servi…" at bounding box center [780, 560] width 607 height 88
click at [662, 525] on textarea "Hi! We finalized the sale of our house on [DATE] and we would like to end servi…" at bounding box center [780, 560] width 607 height 88
drag, startPoint x: 787, startPoint y: 548, endPoint x: 553, endPoint y: 541, distance: 234.1
click at [553, 541] on textarea "Hi! We finalized the sale of our house on [DATE] and we would like to end servi…" at bounding box center [780, 560] width 607 height 88
type textarea "Hi! We finalized the sale of our house on [DATE] and we would like to end servi…"
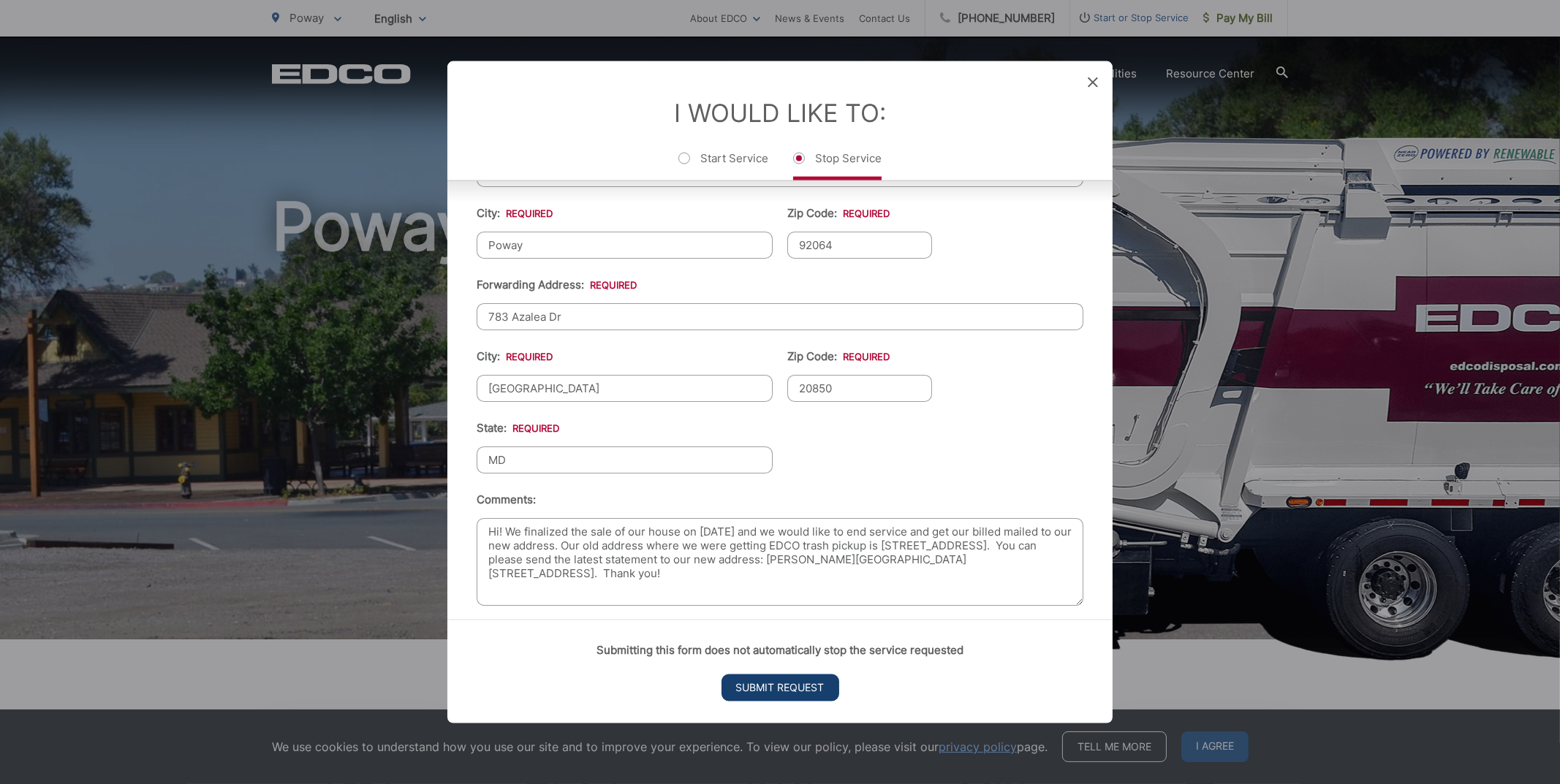
click at [759, 692] on input "Submit Request" at bounding box center [780, 688] width 118 height 27
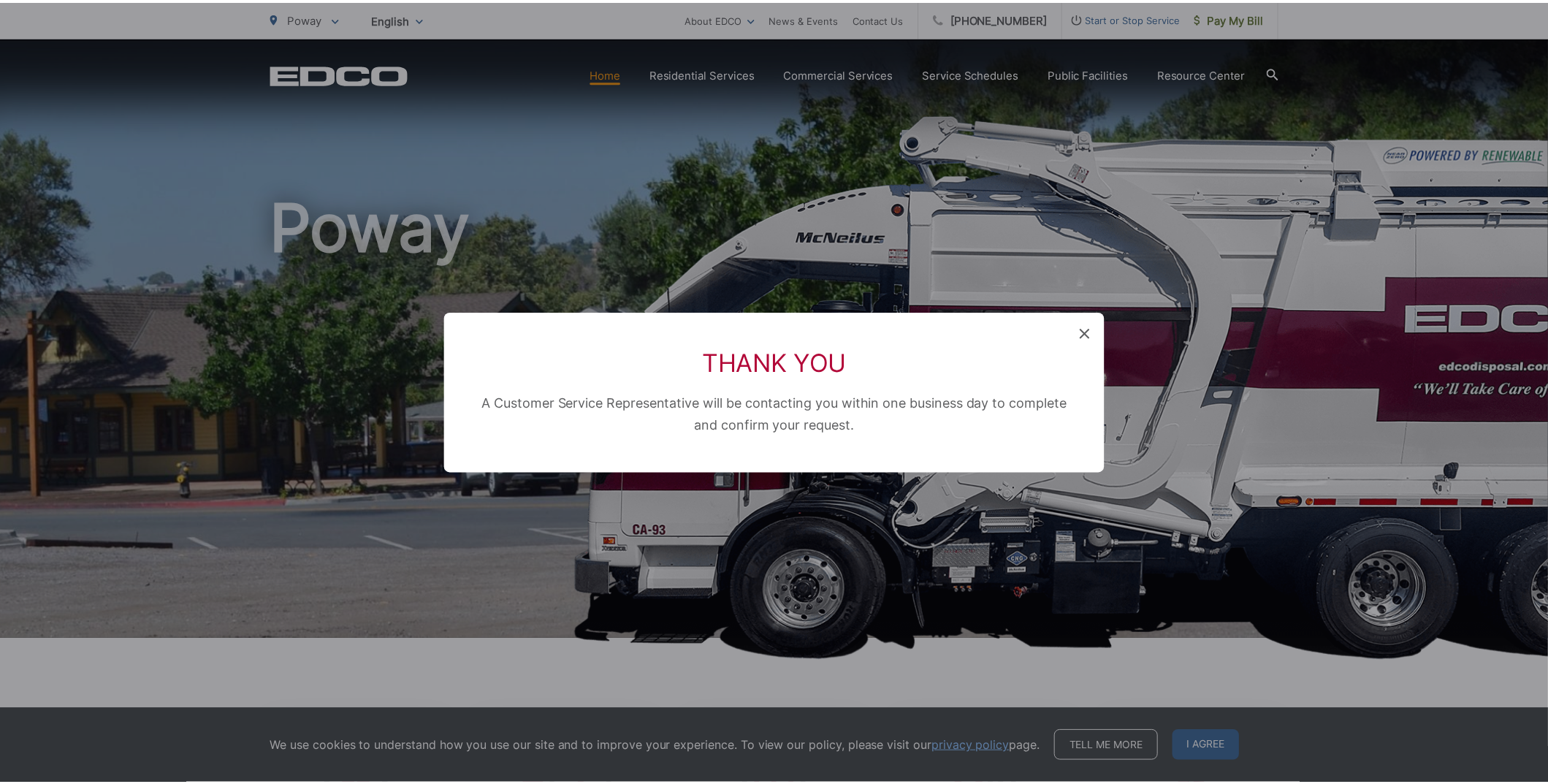
scroll to position [0, 0]
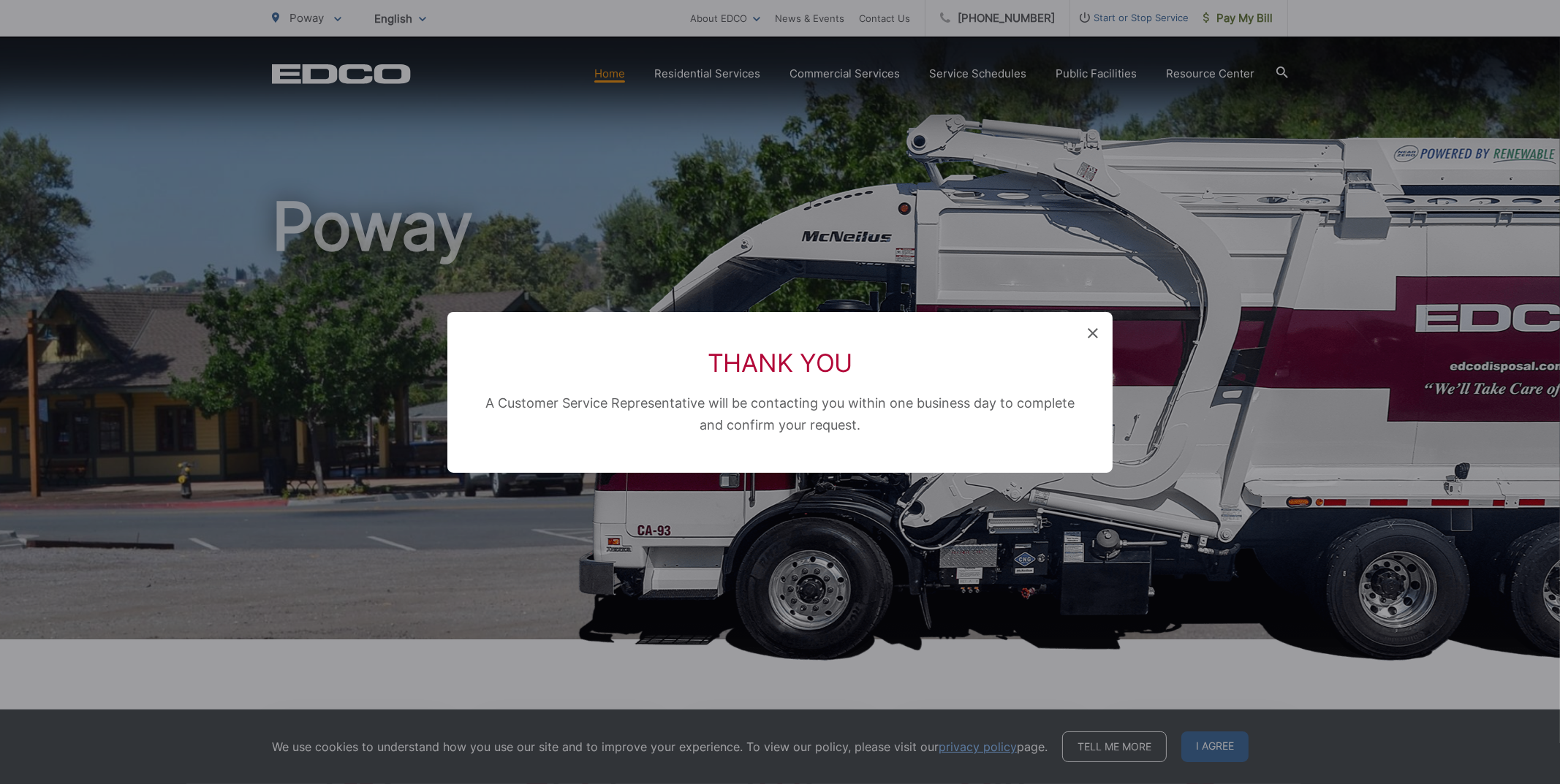
click at [1087, 330] on icon at bounding box center [1092, 333] width 11 height 11
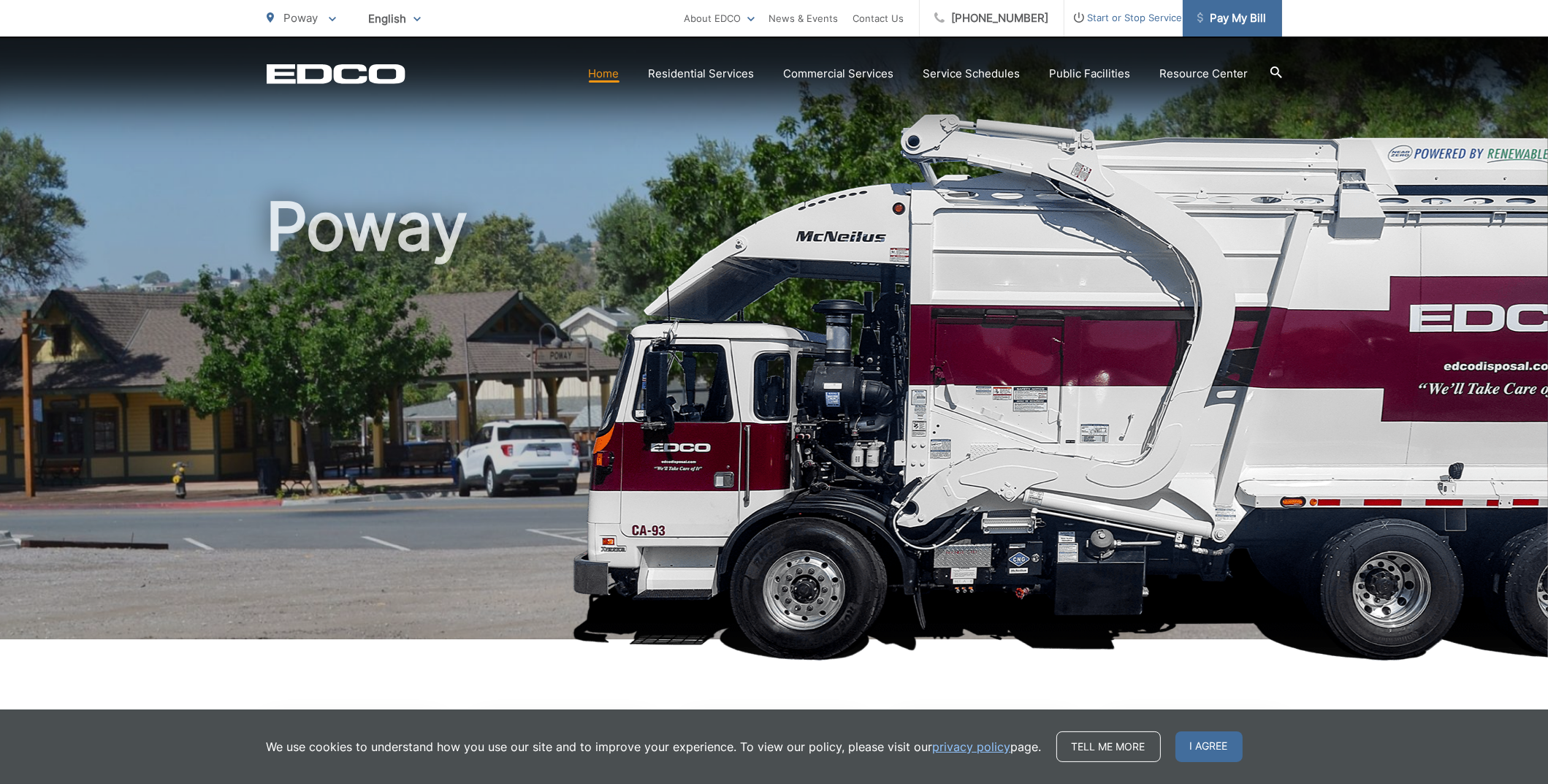
click at [1230, 16] on span "Pay My Bill" at bounding box center [1233, 18] width 69 height 17
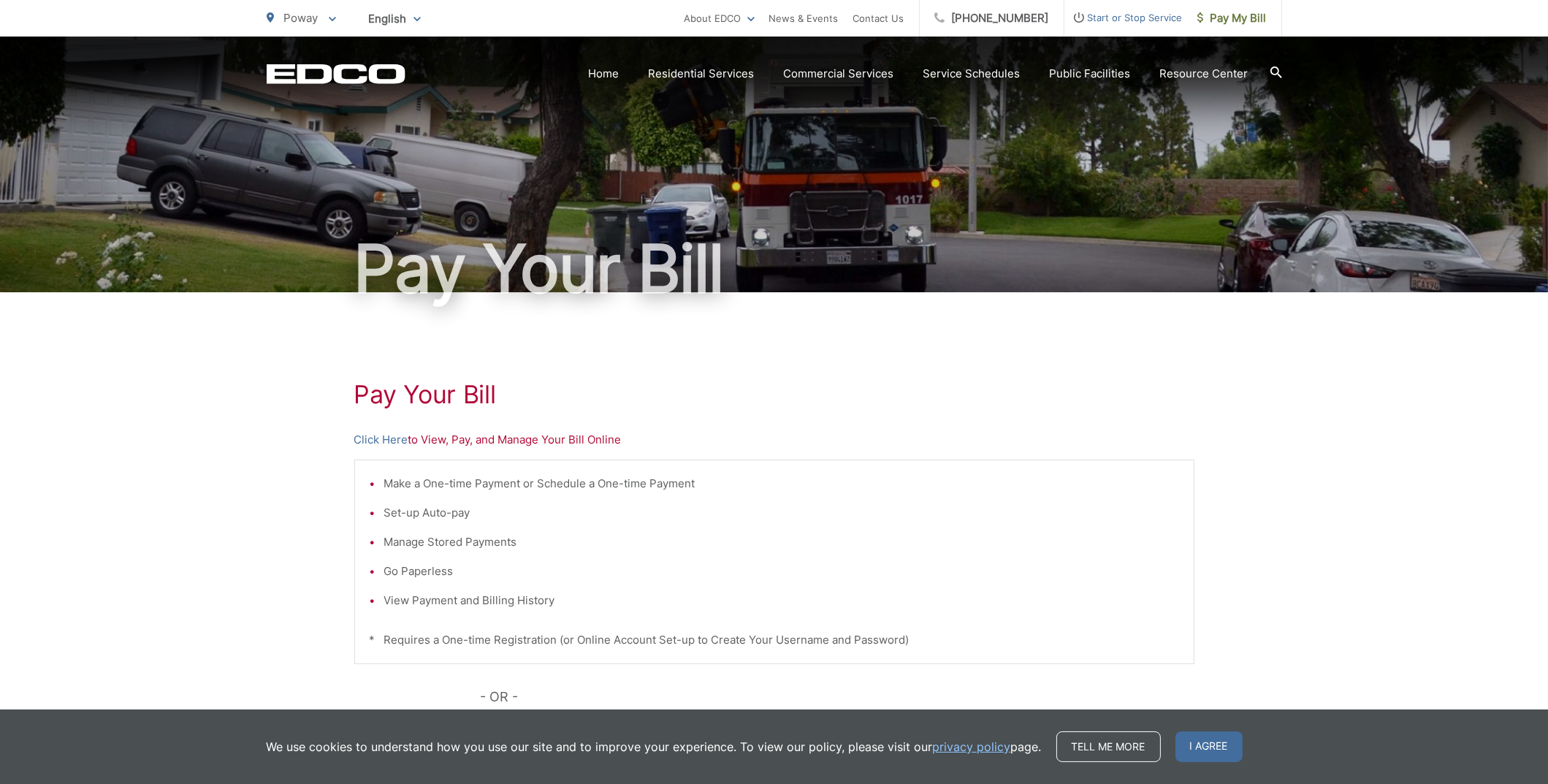
scroll to position [146, 0]
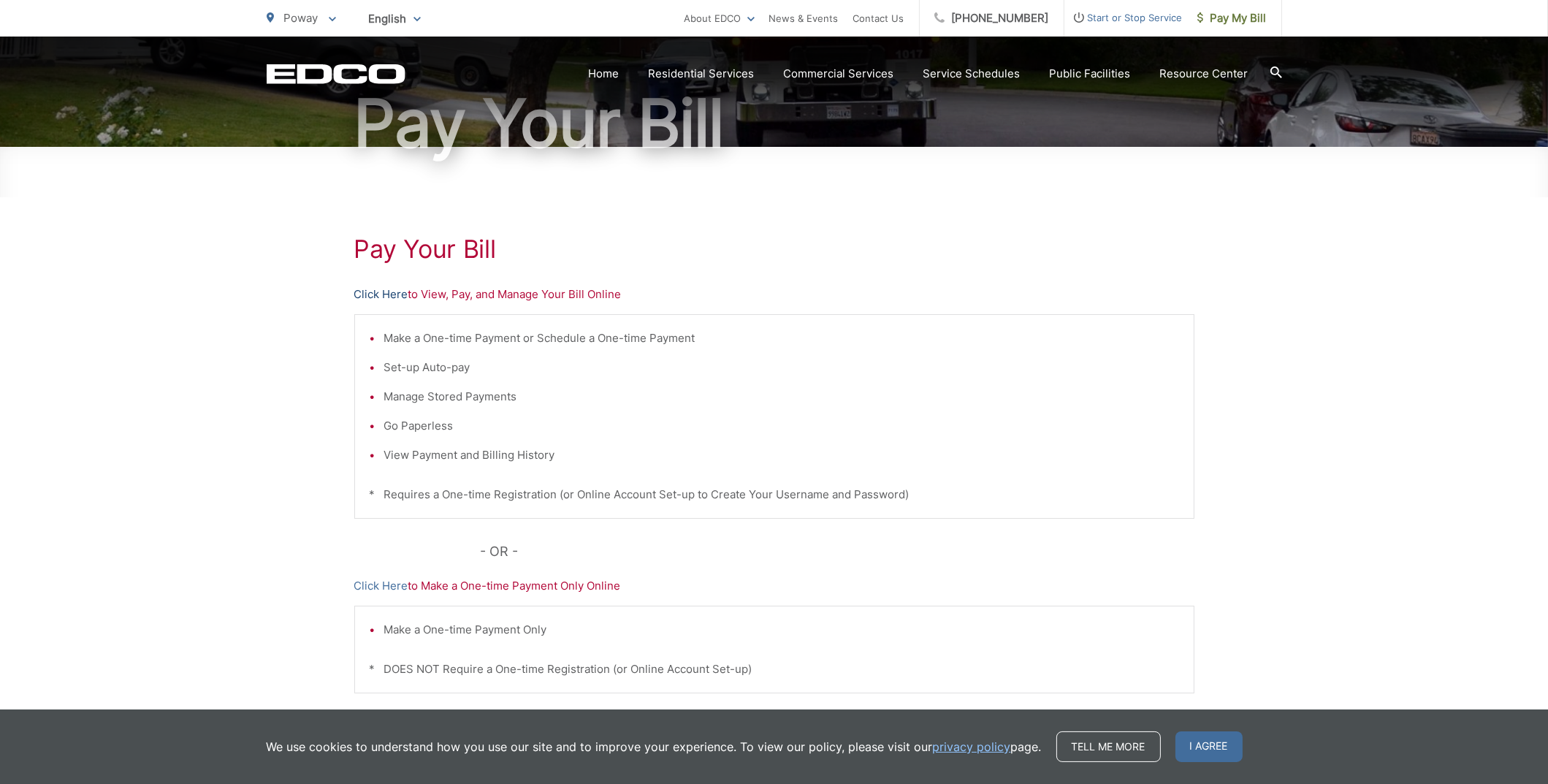
click at [382, 287] on link "Click Here" at bounding box center [381, 294] width 54 height 17
